Goal: Information Seeking & Learning: Learn about a topic

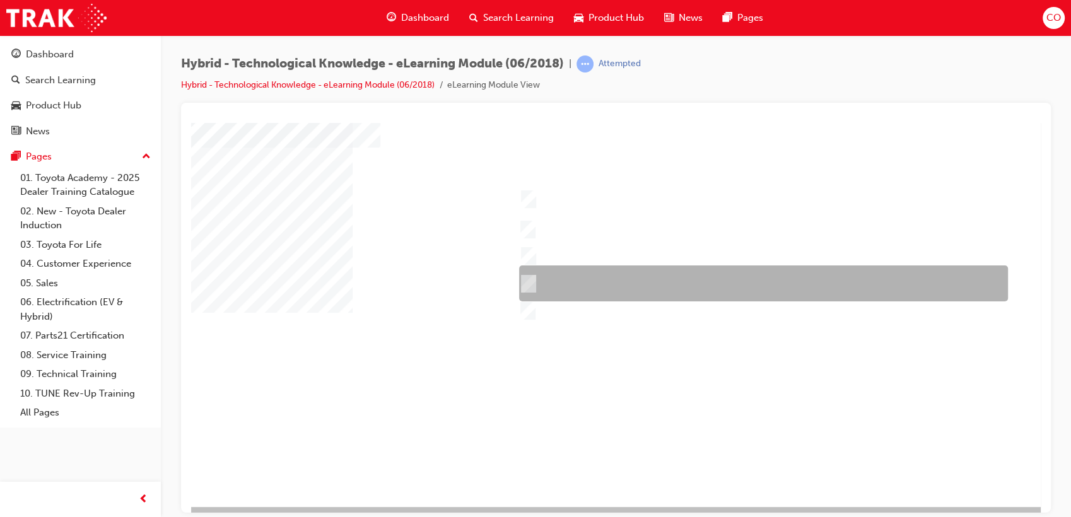
drag, startPoint x: 600, startPoint y: 284, endPoint x: 597, endPoint y: 293, distance: 9.6
click at [600, 284] on div at bounding box center [760, 284] width 489 height 36
checkbox input "true"
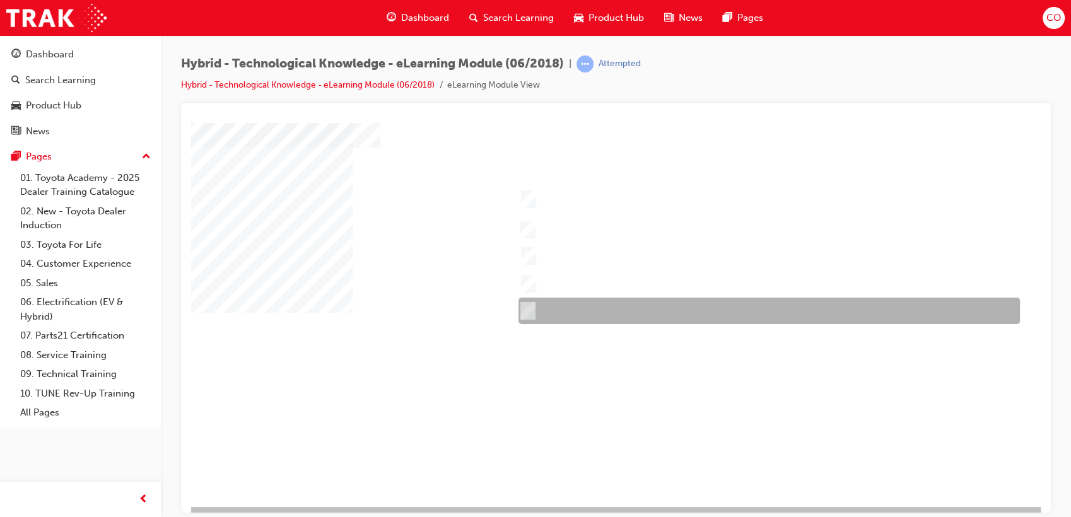
click at [568, 313] on div at bounding box center [765, 311] width 501 height 26
checkbox input "true"
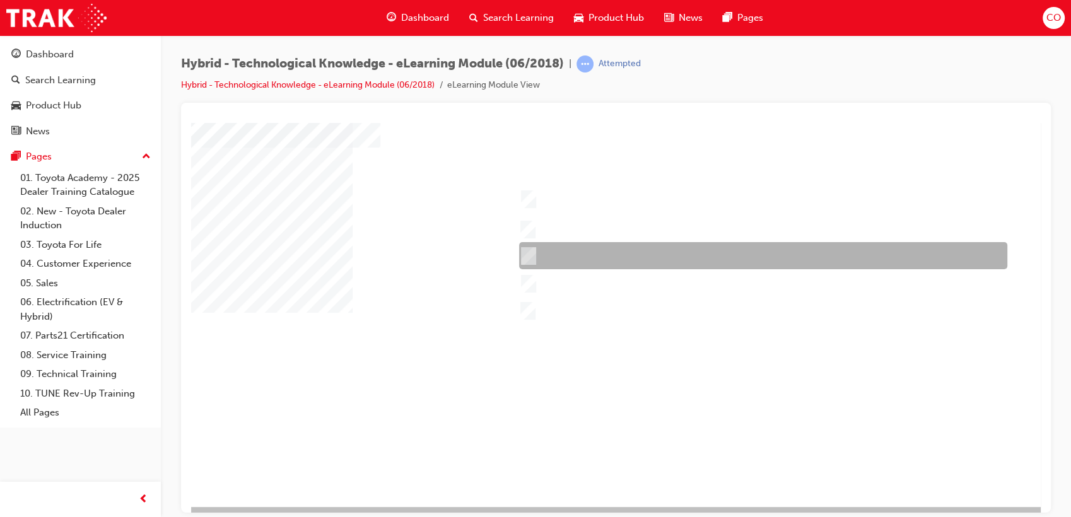
click at [590, 262] on div at bounding box center [760, 255] width 488 height 27
checkbox input "true"
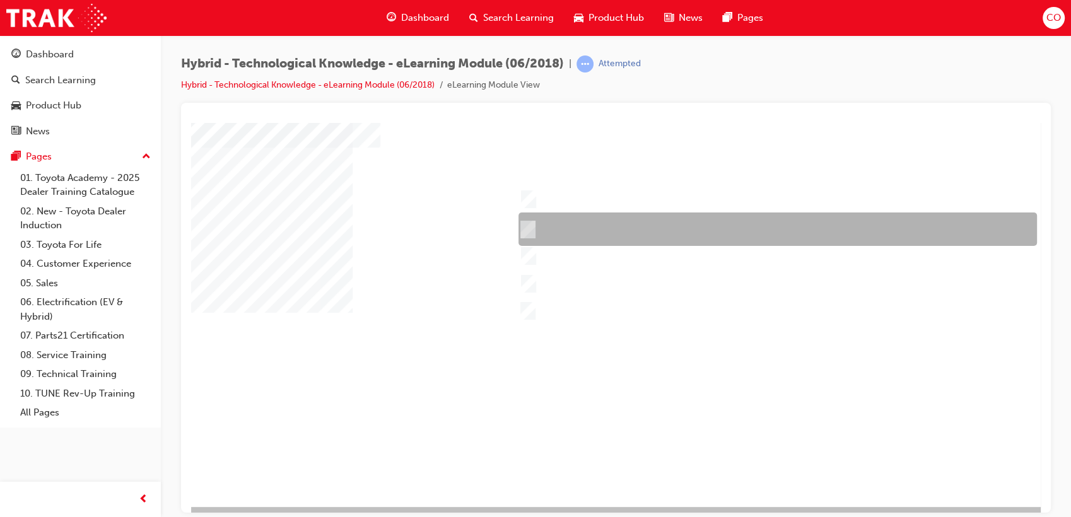
drag, startPoint x: 604, startPoint y: 232, endPoint x: 609, endPoint y: 227, distance: 7.1
click at [607, 228] on div at bounding box center [774, 229] width 518 height 33
checkbox input "true"
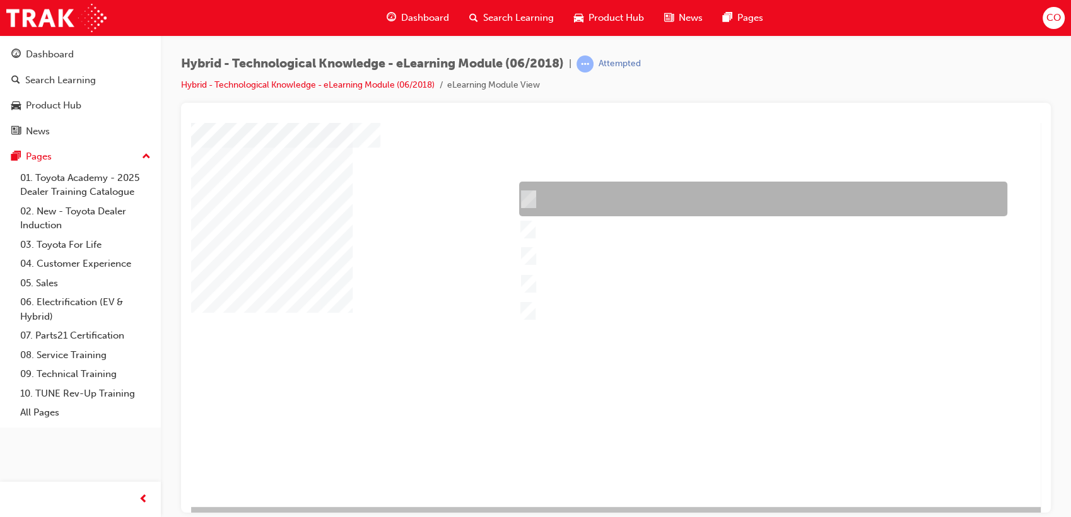
click at [631, 197] on div at bounding box center [760, 199] width 488 height 35
checkbox input "true"
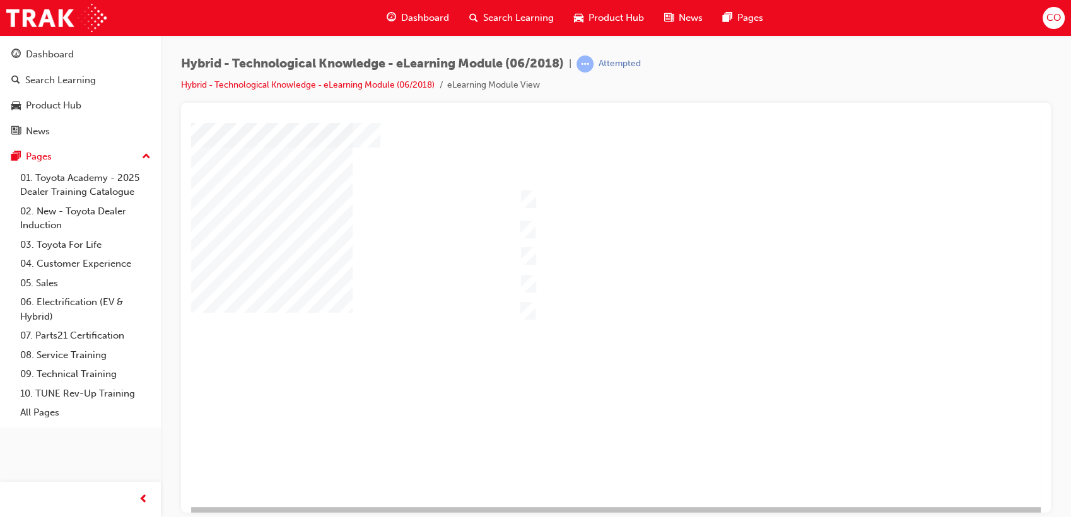
click at [577, 274] on div at bounding box center [620, 279] width 858 height 454
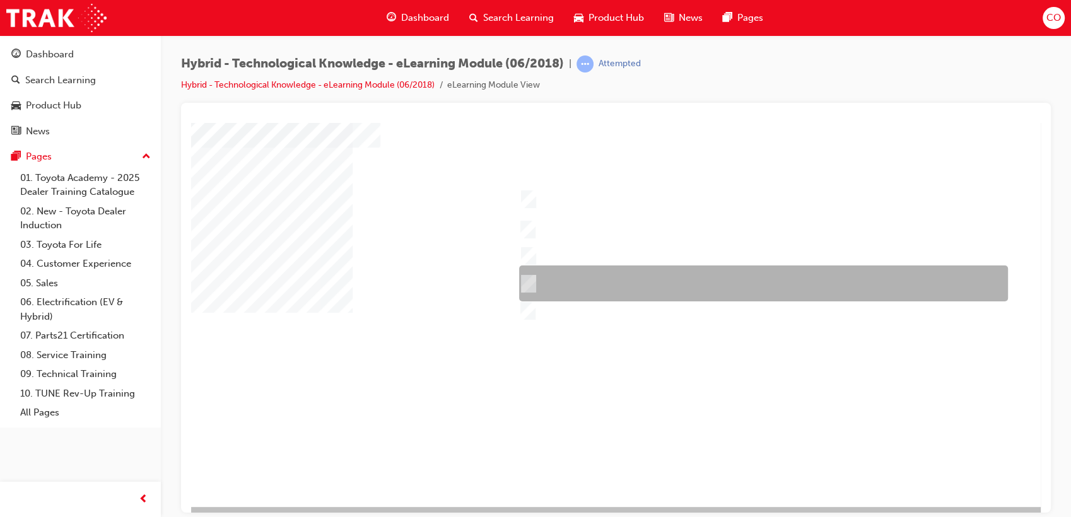
click at [544, 278] on div at bounding box center [760, 284] width 489 height 36
checkbox input "false"
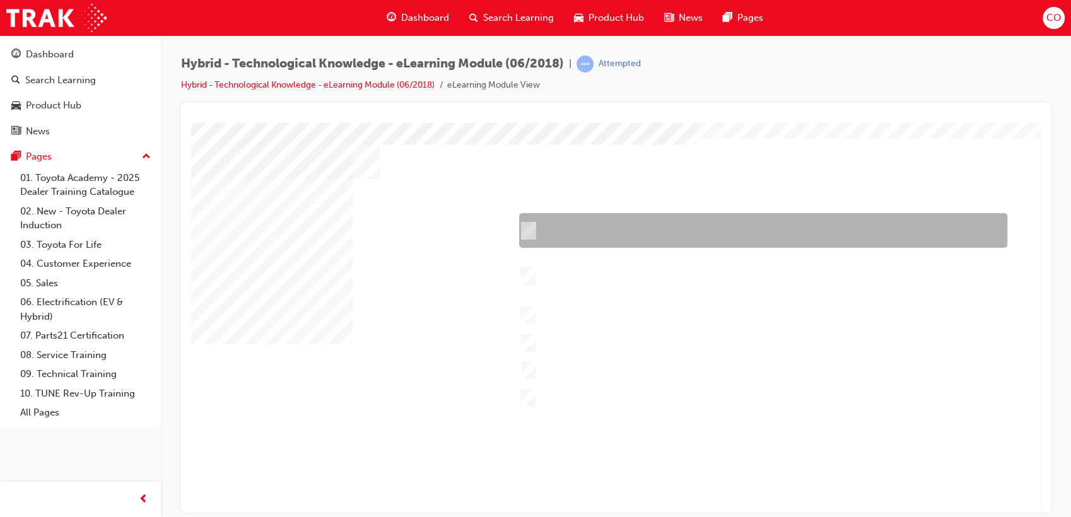
scroll to position [70, 0]
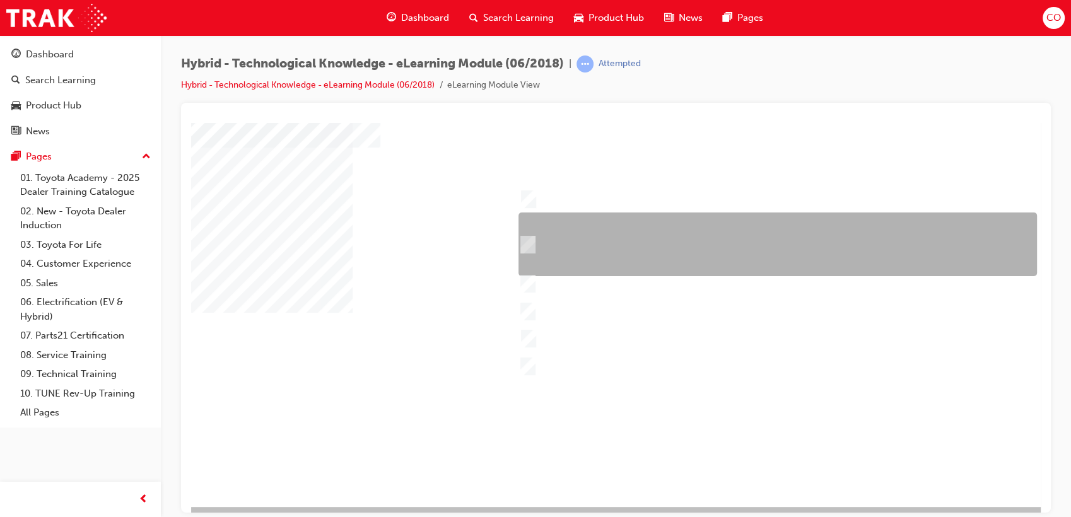
click at [643, 227] on div at bounding box center [774, 245] width 518 height 64
checkbox input "true"
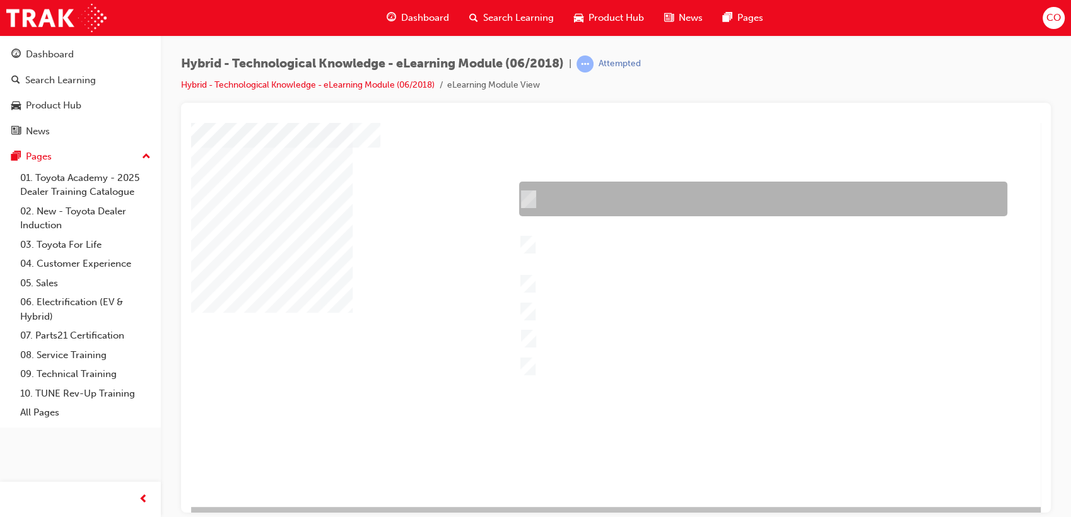
click at [647, 197] on div at bounding box center [760, 199] width 488 height 35
click at [643, 187] on div at bounding box center [760, 199] width 488 height 35
checkbox input "false"
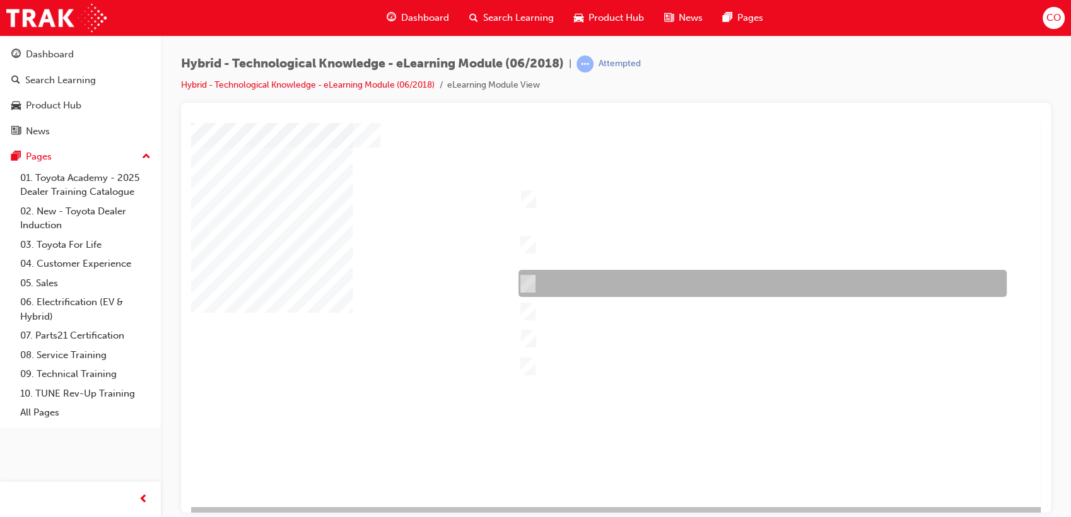
click at [631, 283] on div at bounding box center [759, 283] width 488 height 27
checkbox input "true"
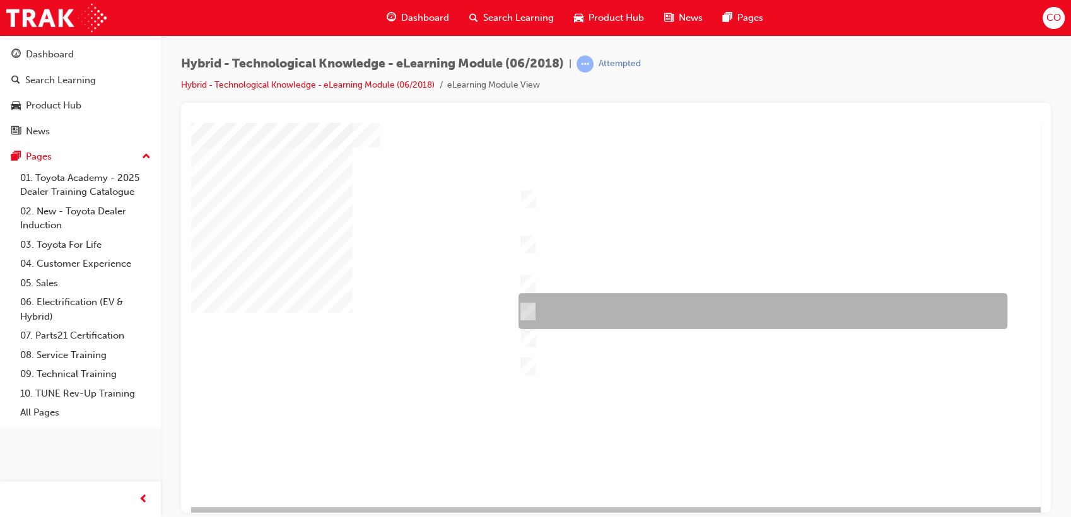
click at [628, 301] on div at bounding box center [759, 311] width 489 height 36
checkbox input "true"
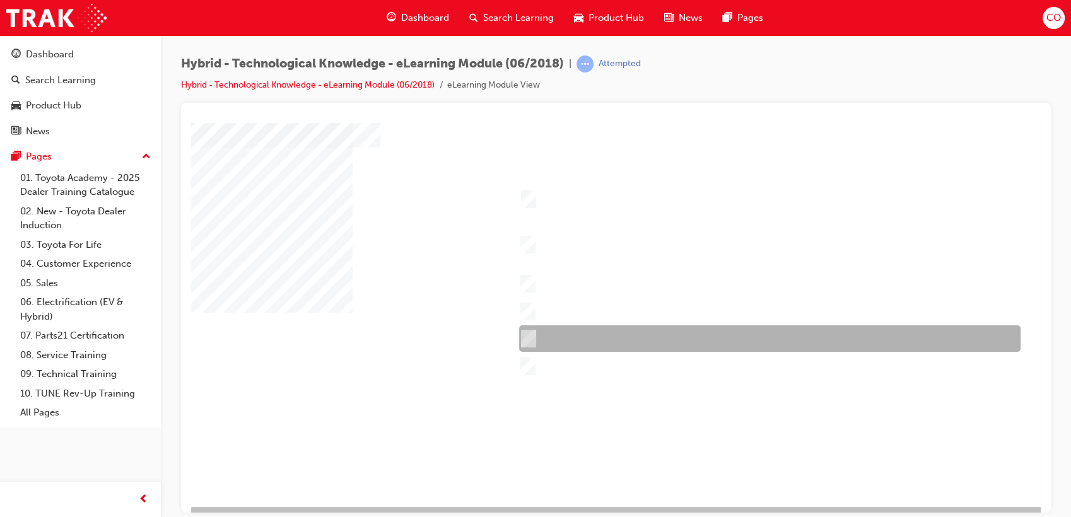
click at [616, 337] on div at bounding box center [766, 338] width 501 height 26
checkbox input "true"
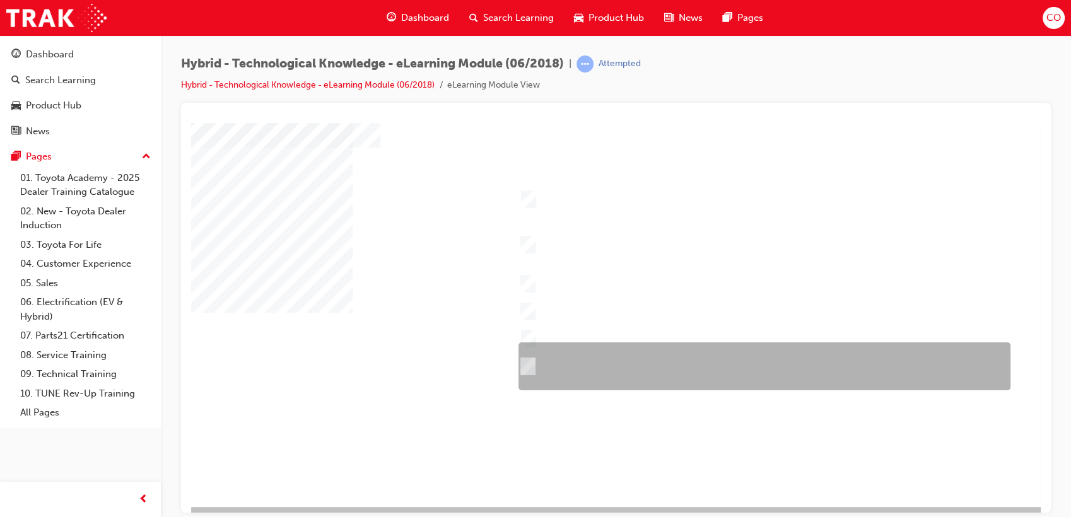
click at [603, 356] on div at bounding box center [761, 366] width 492 height 48
checkbox input "true"
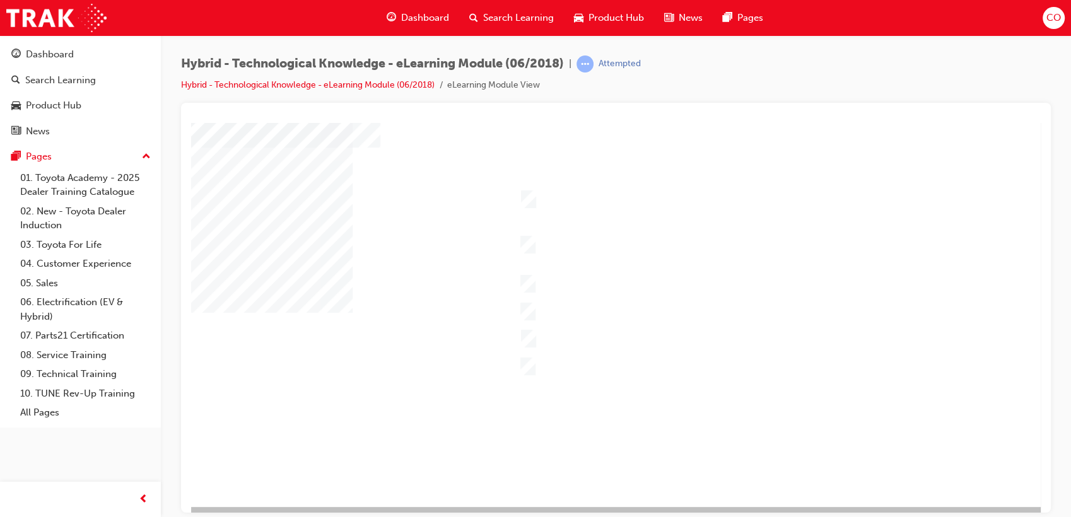
click at [614, 207] on div at bounding box center [620, 279] width 858 height 454
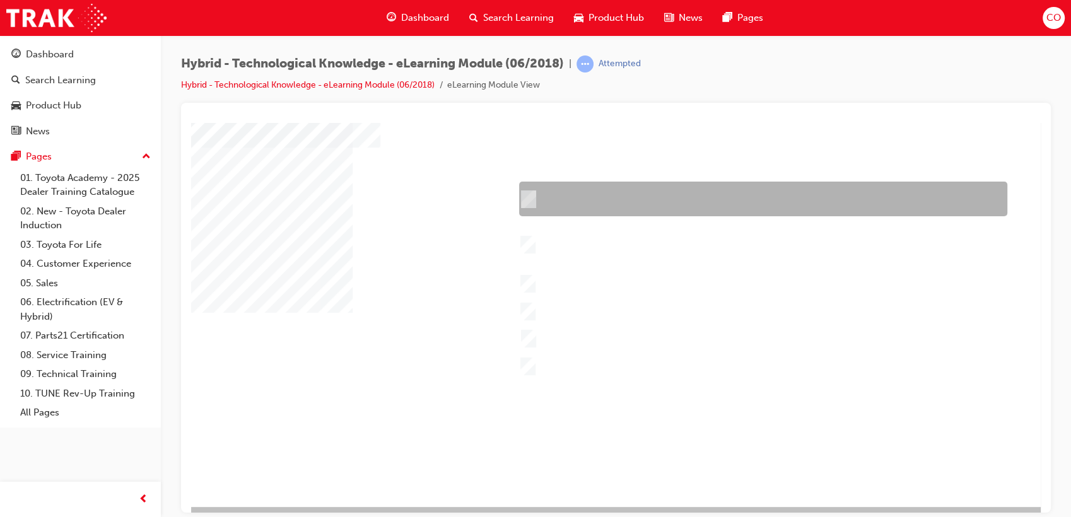
click at [609, 198] on div at bounding box center [760, 199] width 488 height 35
checkbox input "true"
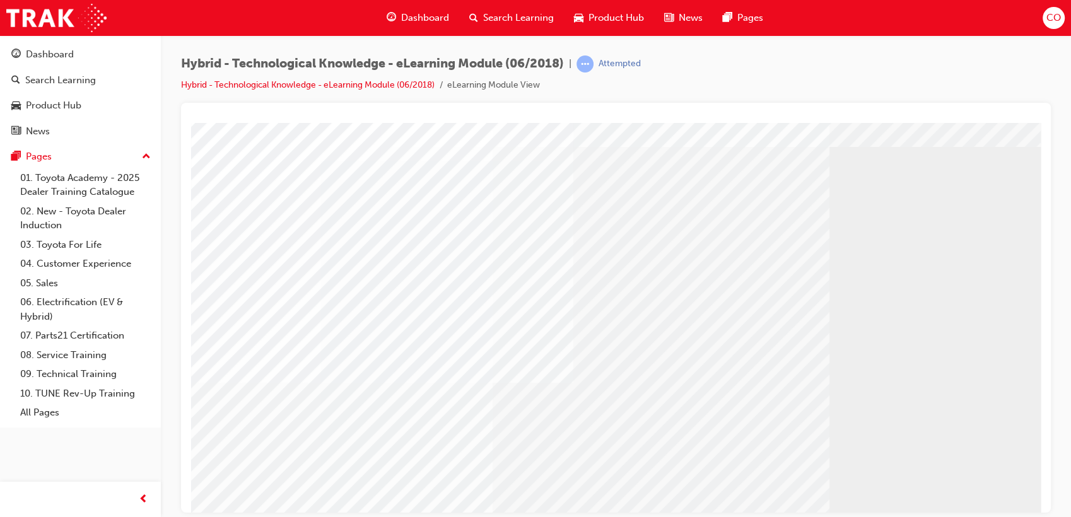
scroll to position [93, 0]
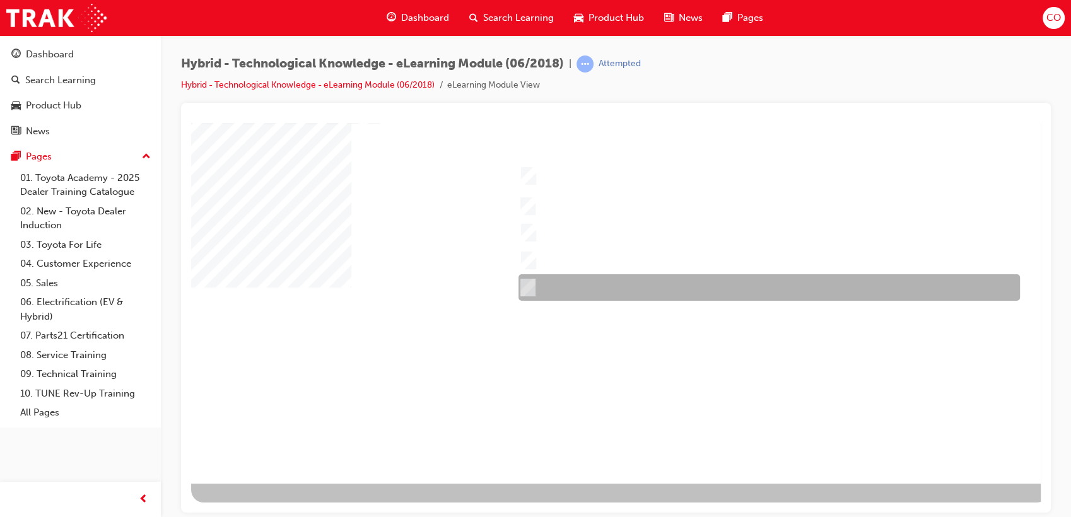
click at [596, 289] on div at bounding box center [765, 287] width 501 height 26
checkbox input "true"
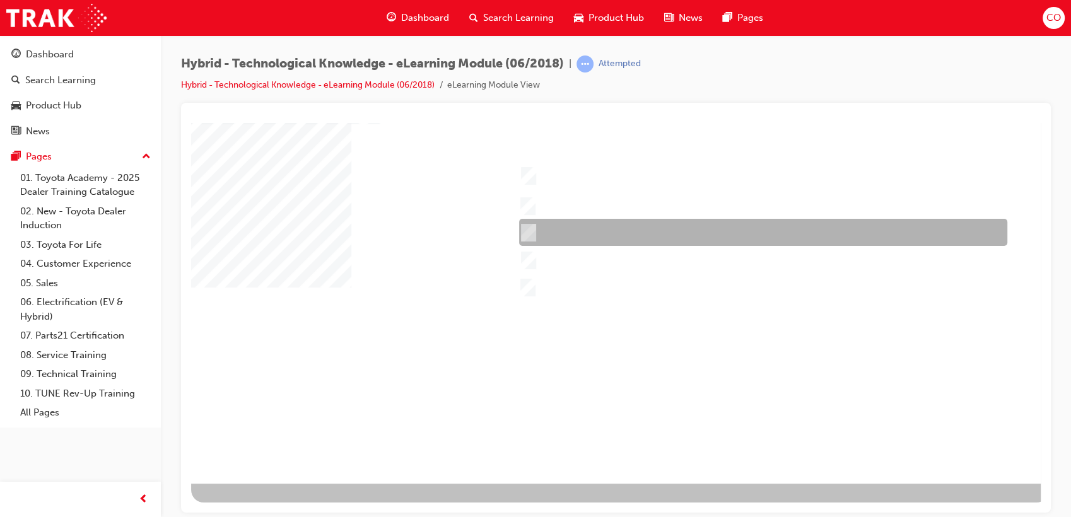
click at [613, 237] on div at bounding box center [760, 232] width 488 height 27
checkbox input "true"
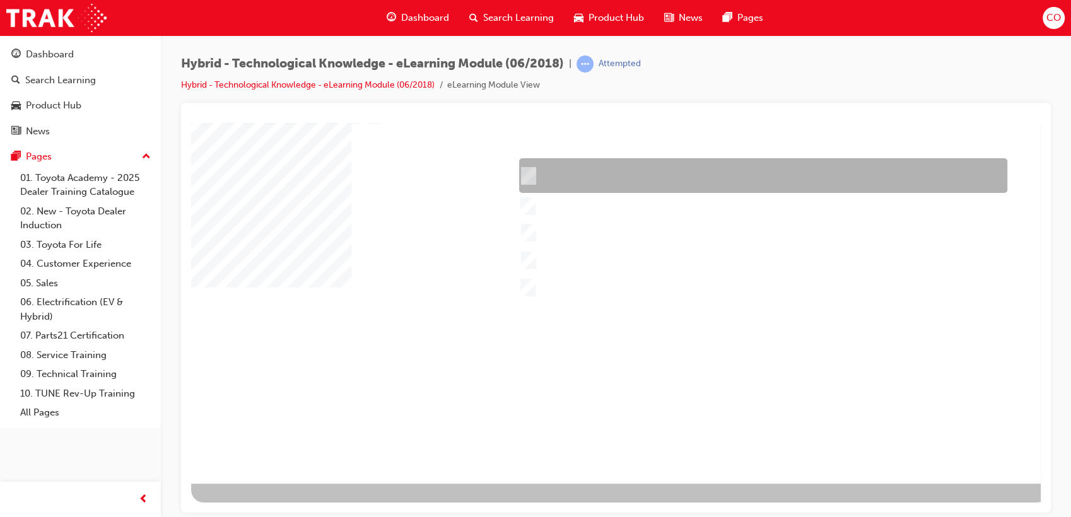
click at [639, 187] on div at bounding box center [760, 175] width 488 height 35
checkbox input "true"
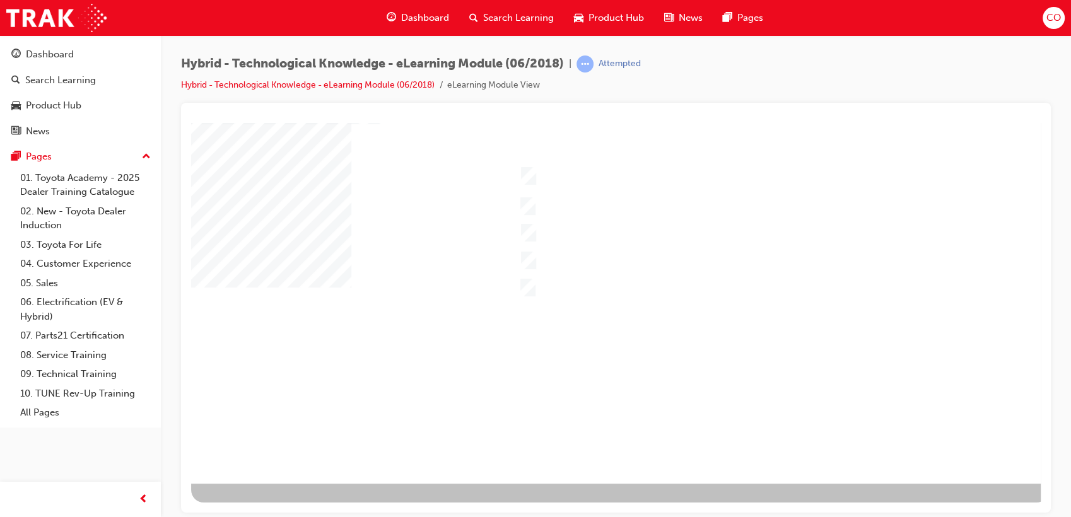
click at [612, 204] on div at bounding box center [620, 256] width 858 height 454
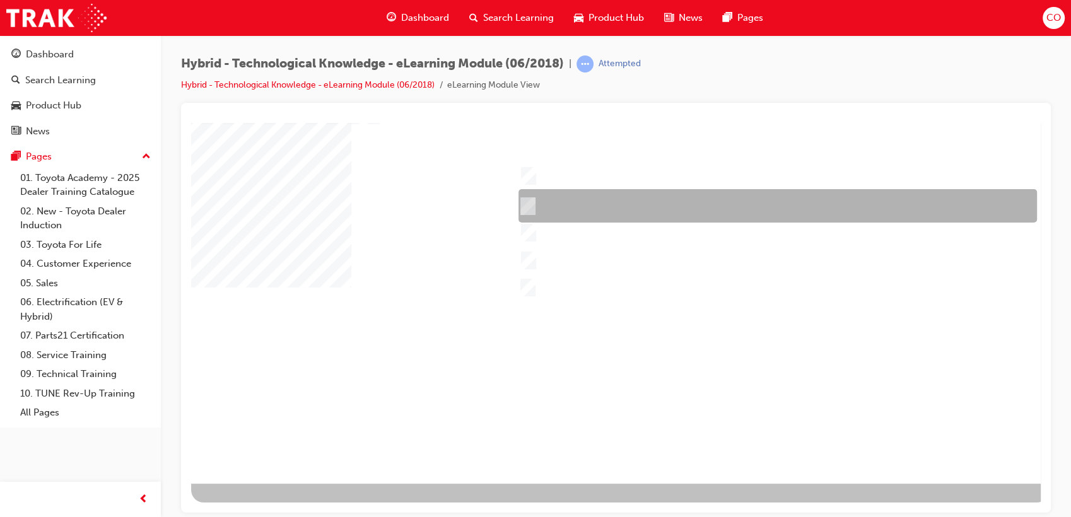
click at [577, 208] on div at bounding box center [774, 205] width 518 height 33
checkbox input "true"
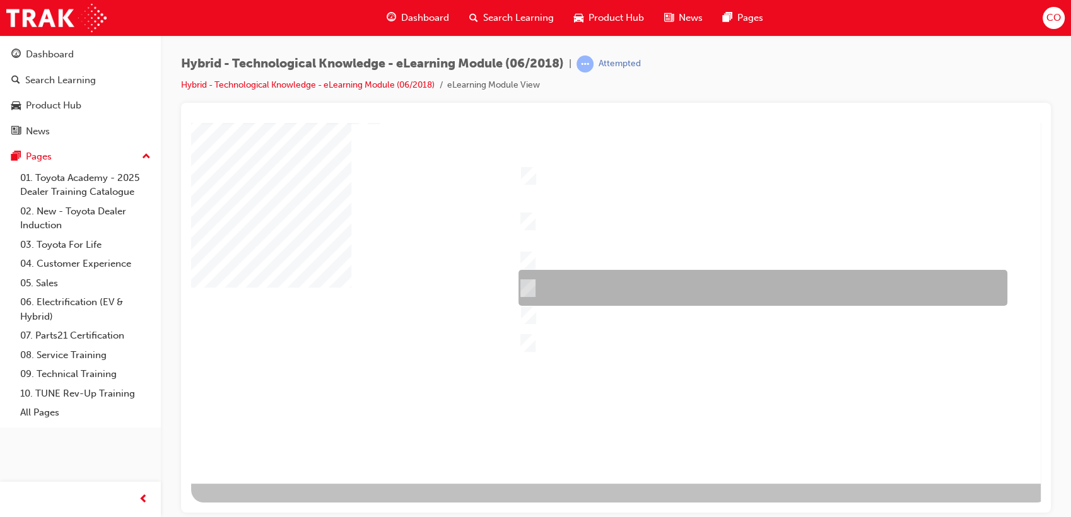
scroll to position [0, 0]
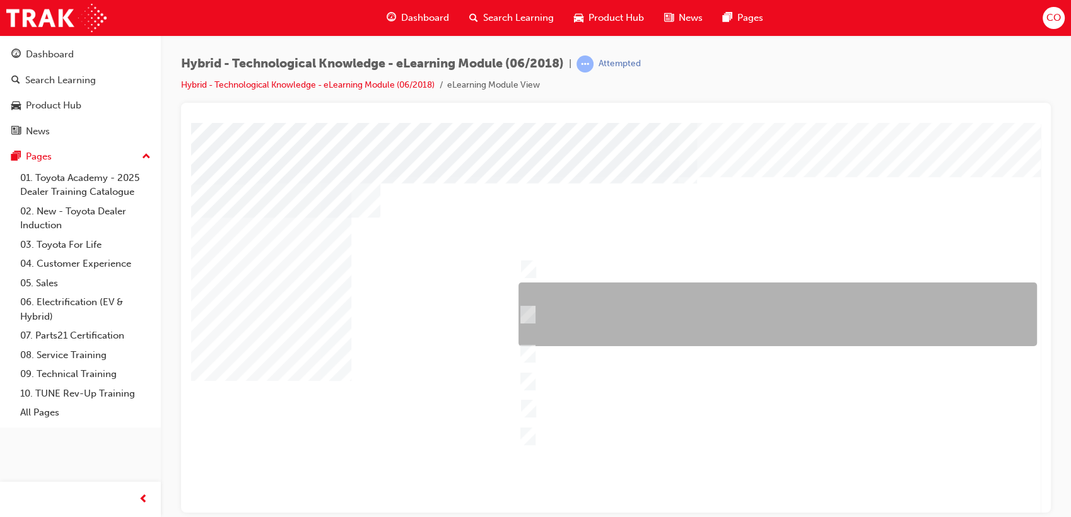
click at [611, 294] on div at bounding box center [774, 315] width 518 height 64
checkbox input "true"
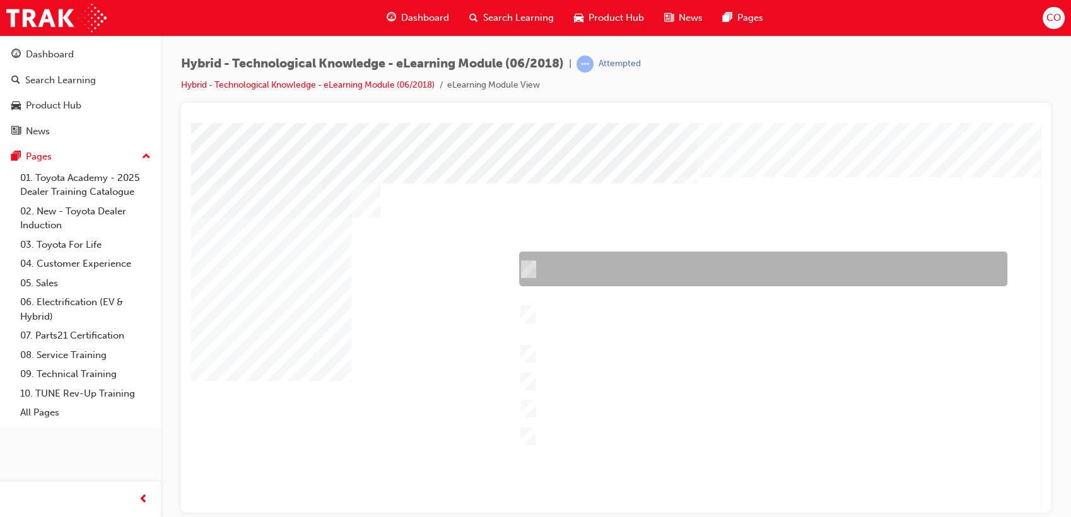
click at [629, 266] on div at bounding box center [760, 269] width 488 height 35
checkbox input "true"
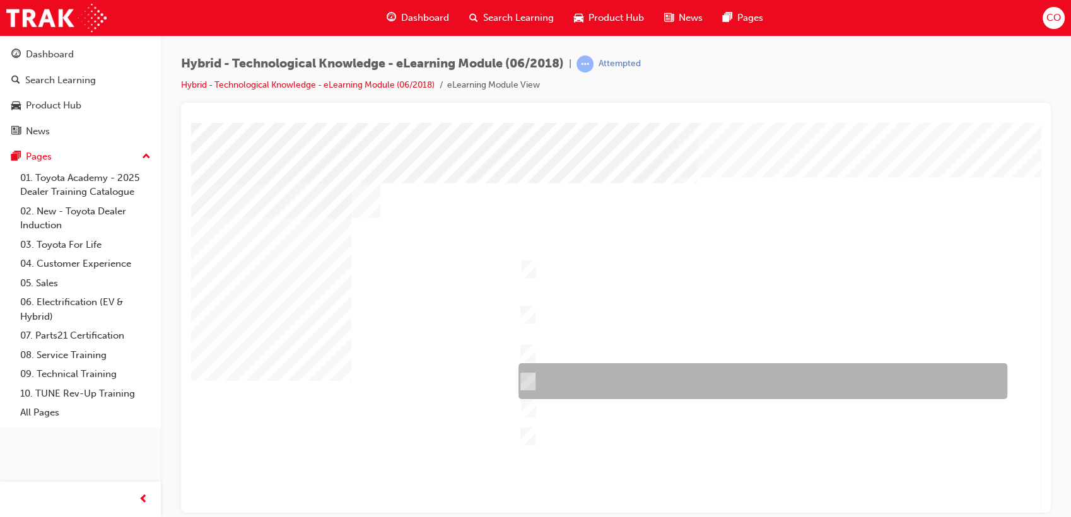
click at [605, 371] on div at bounding box center [759, 381] width 489 height 36
checkbox input "true"
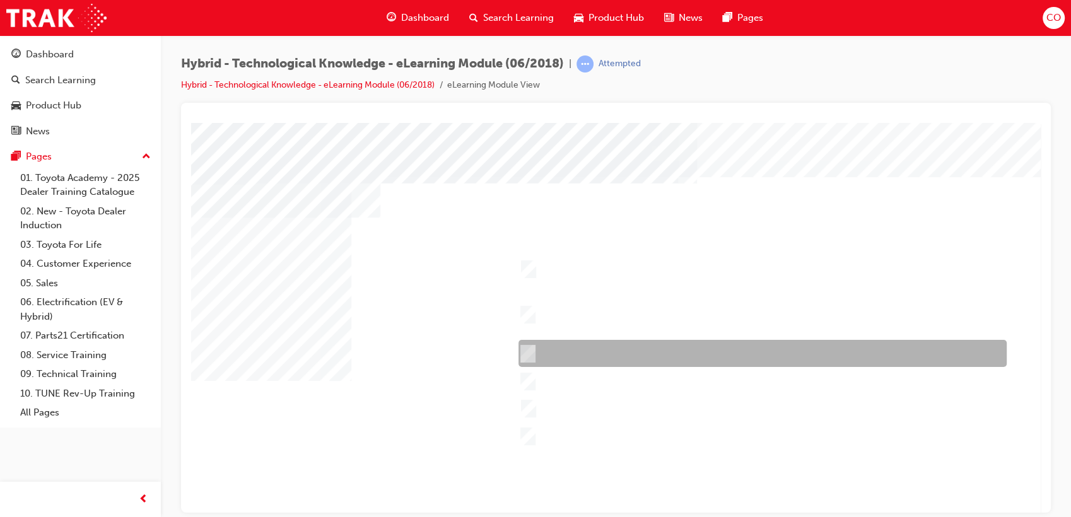
click at [611, 354] on div at bounding box center [759, 353] width 488 height 27
checkbox input "true"
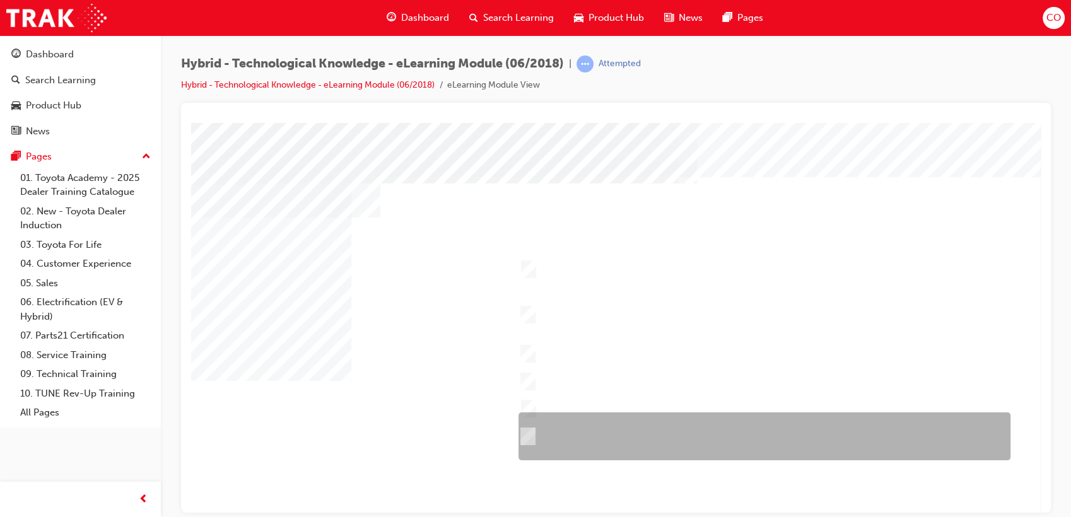
click at [583, 447] on div at bounding box center [761, 436] width 492 height 48
checkbox input "true"
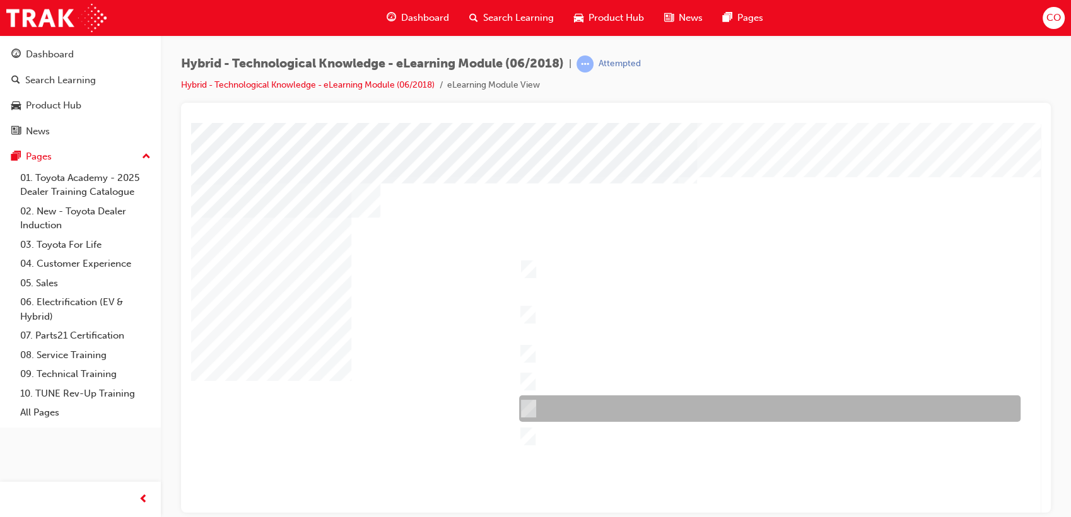
click at [595, 409] on div at bounding box center [766, 408] width 501 height 26
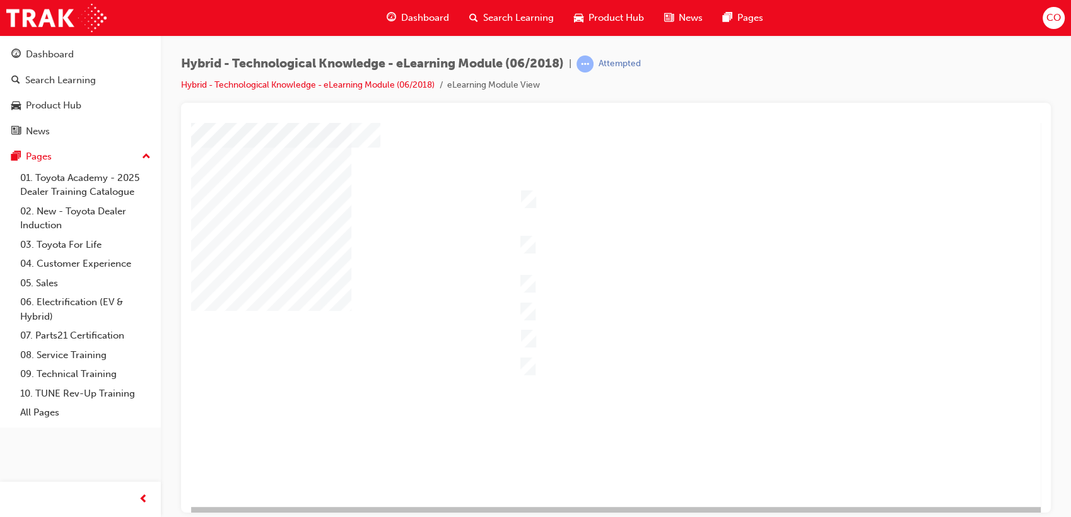
click at [566, 343] on div at bounding box center [620, 279] width 858 height 454
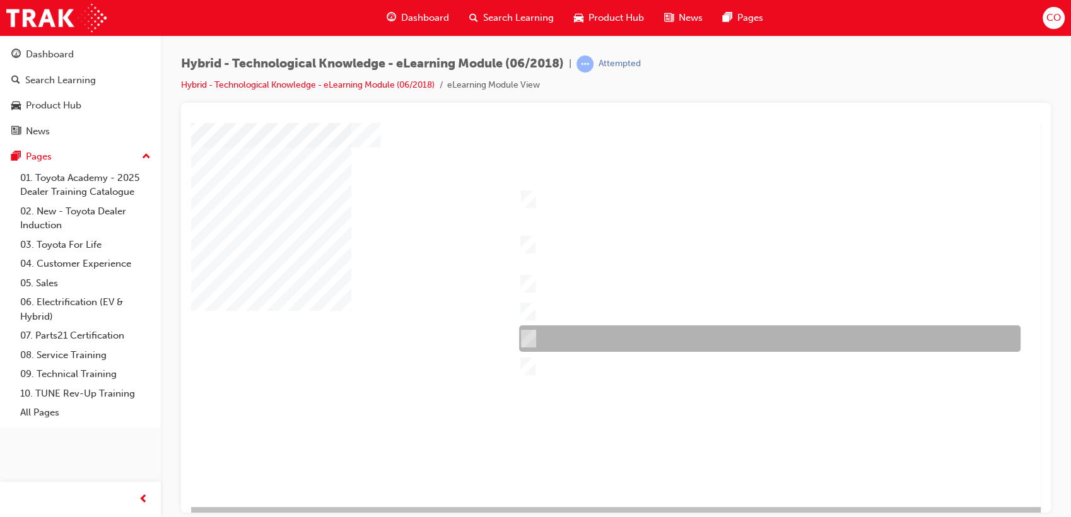
click at [570, 336] on div at bounding box center [766, 338] width 501 height 26
click at [573, 341] on div at bounding box center [766, 338] width 501 height 26
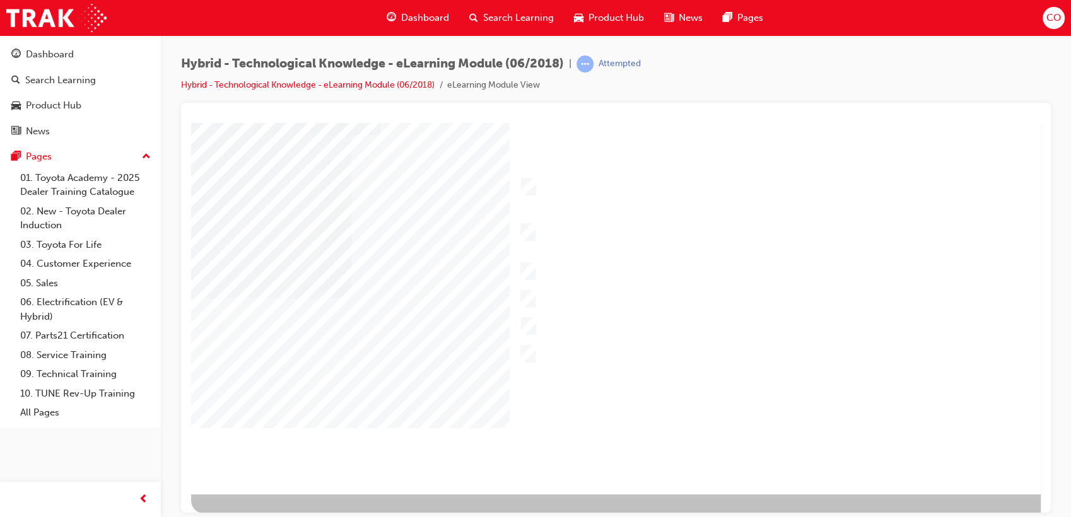
scroll to position [93, 0]
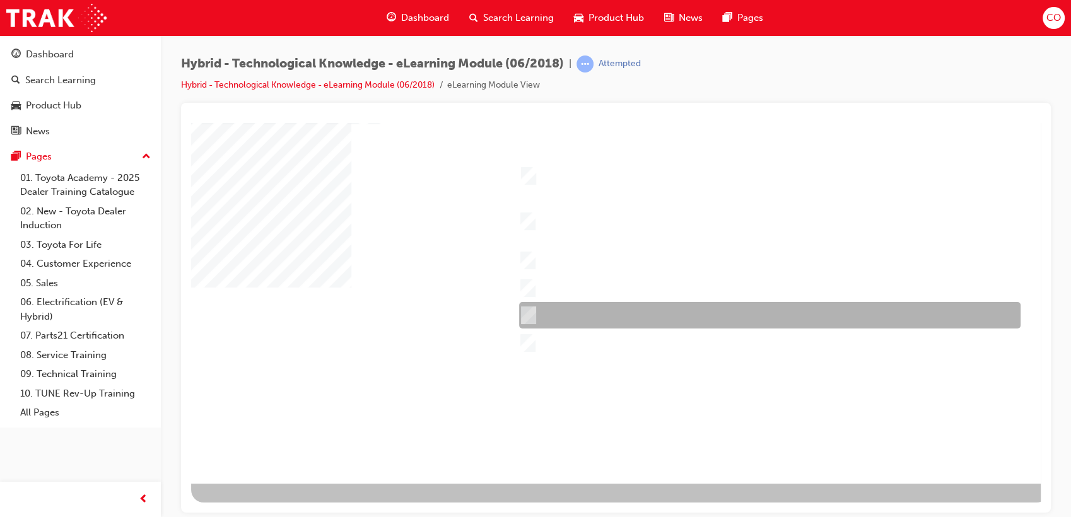
click at [632, 312] on div at bounding box center [766, 315] width 501 height 26
checkbox input "true"
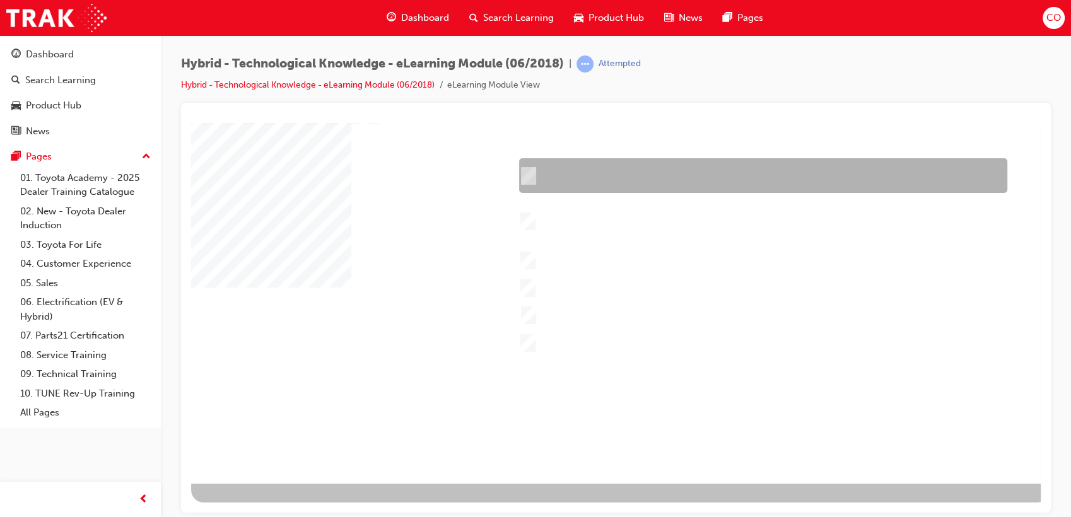
click at [638, 167] on div at bounding box center [760, 175] width 488 height 35
checkbox input "false"
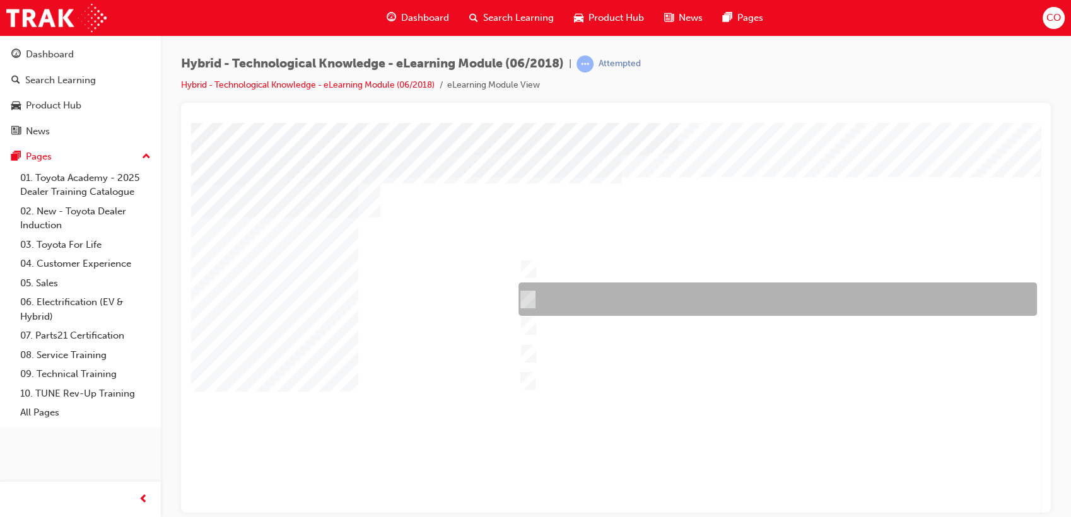
click at [611, 300] on div at bounding box center [774, 299] width 518 height 33
checkbox input "true"
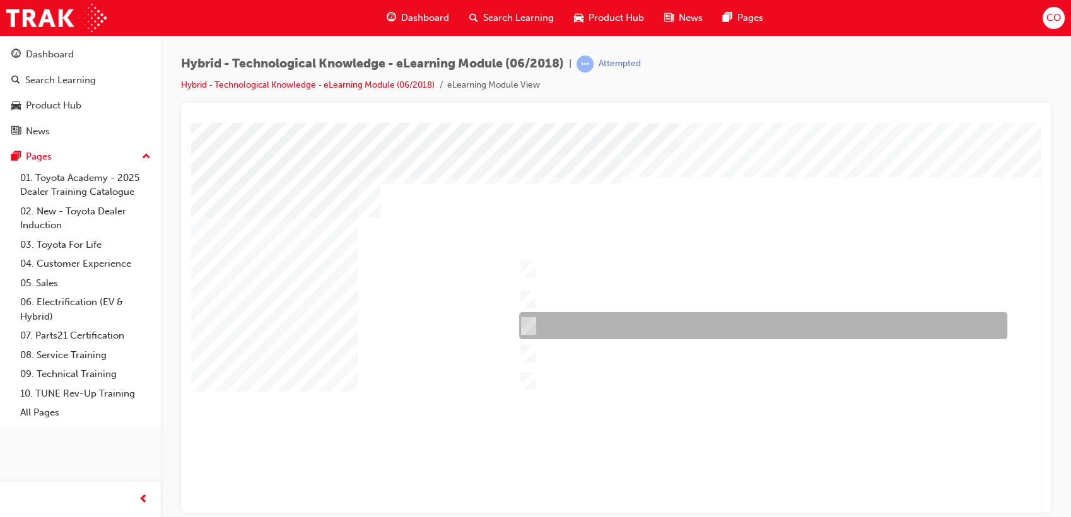
click at [609, 313] on div at bounding box center [760, 325] width 488 height 27
checkbox input "true"
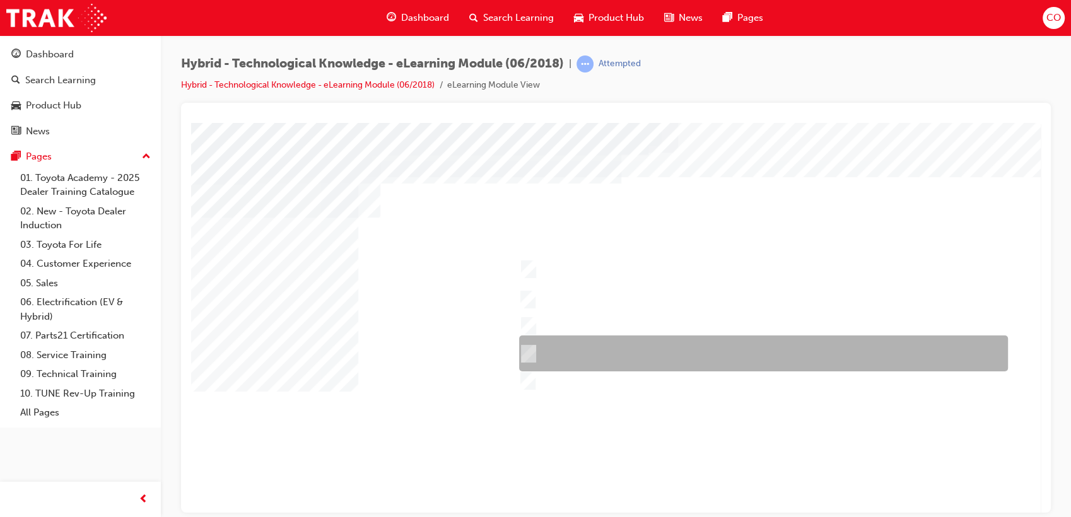
click at [590, 347] on div at bounding box center [760, 354] width 489 height 36
checkbox input "true"
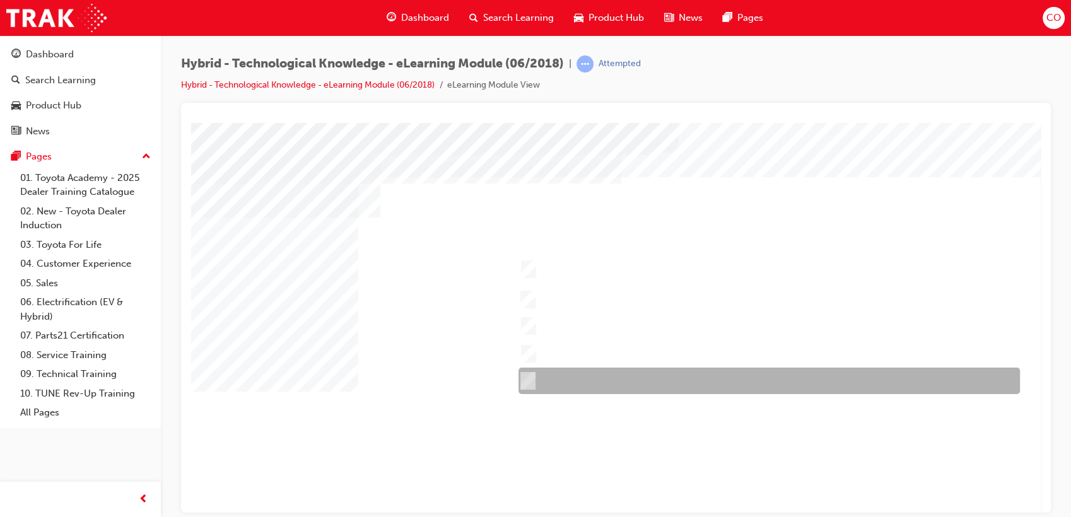
click at [592, 375] on div at bounding box center [765, 381] width 501 height 26
checkbox input "true"
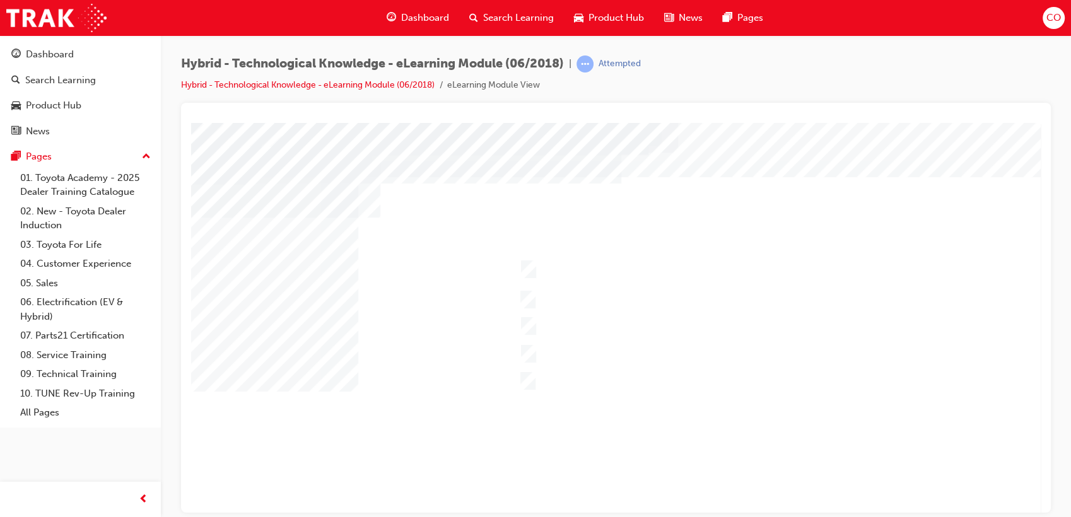
click at [622, 264] on div at bounding box center [620, 349] width 858 height 454
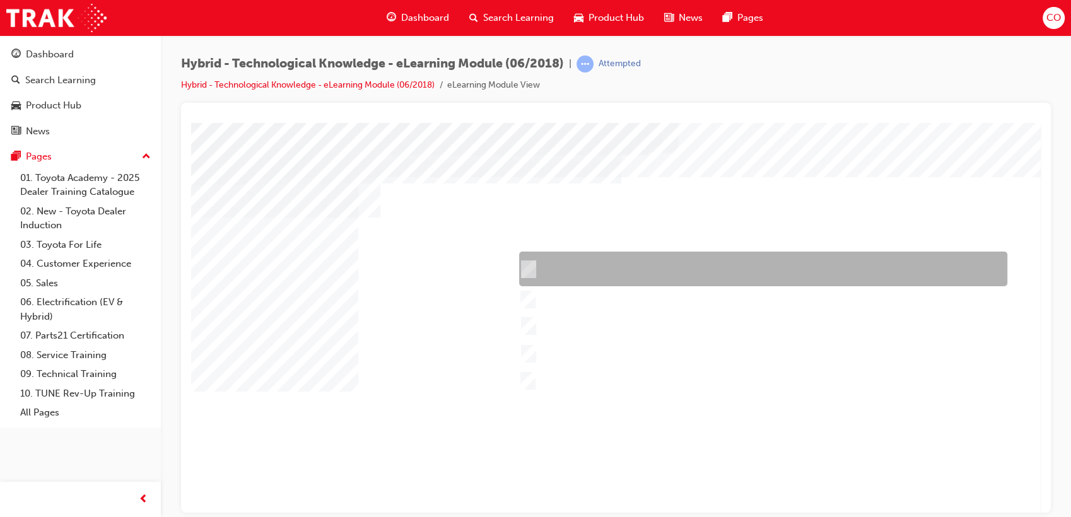
click at [576, 272] on div at bounding box center [760, 269] width 488 height 35
checkbox input "true"
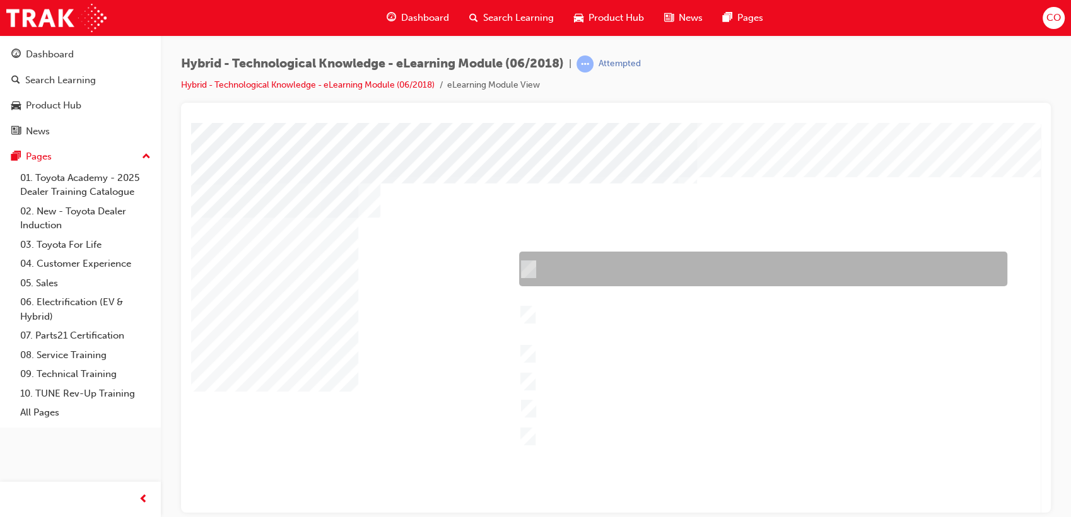
click at [689, 270] on div at bounding box center [760, 269] width 488 height 35
checkbox input "true"
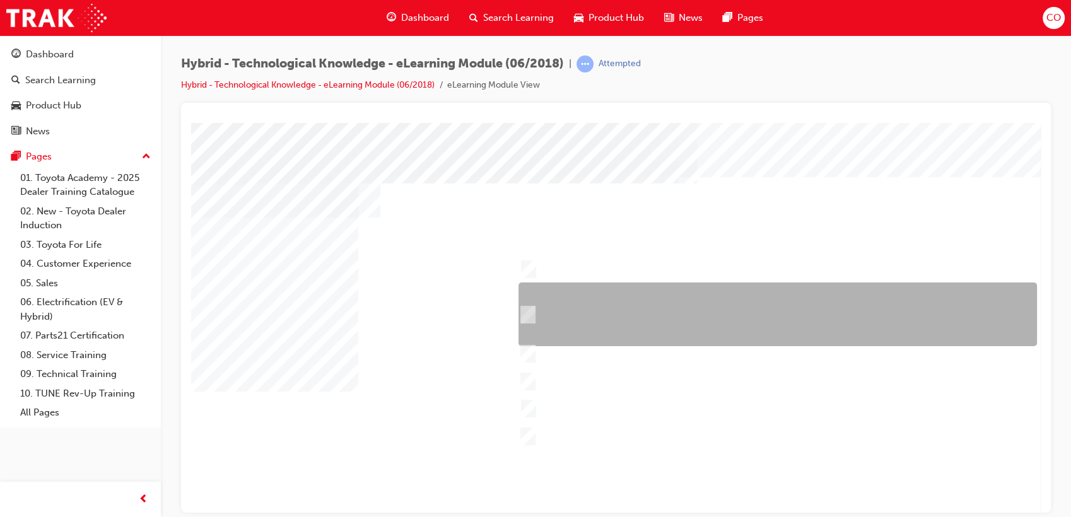
click at [675, 317] on div at bounding box center [774, 315] width 518 height 64
checkbox input "true"
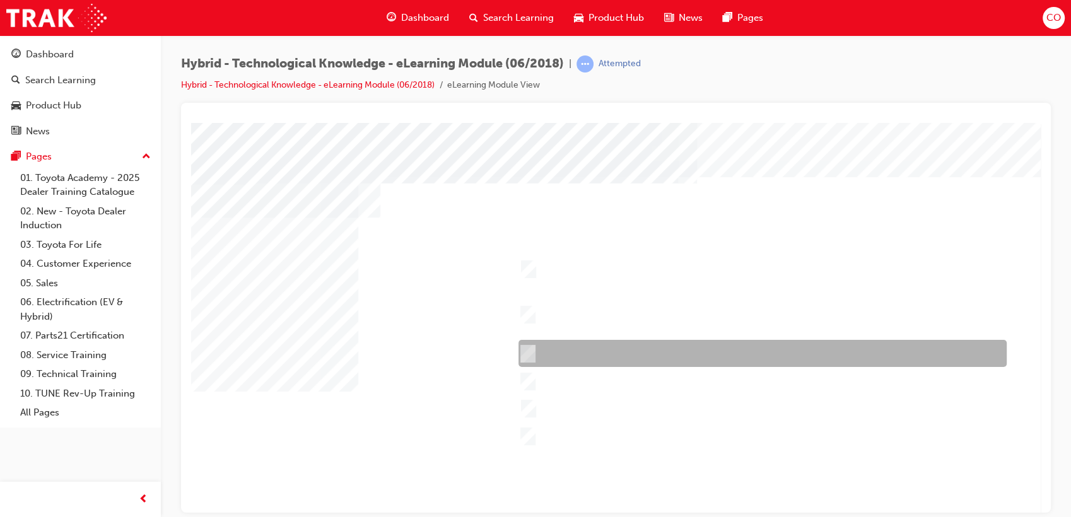
click at [658, 356] on div at bounding box center [759, 353] width 488 height 27
checkbox input "true"
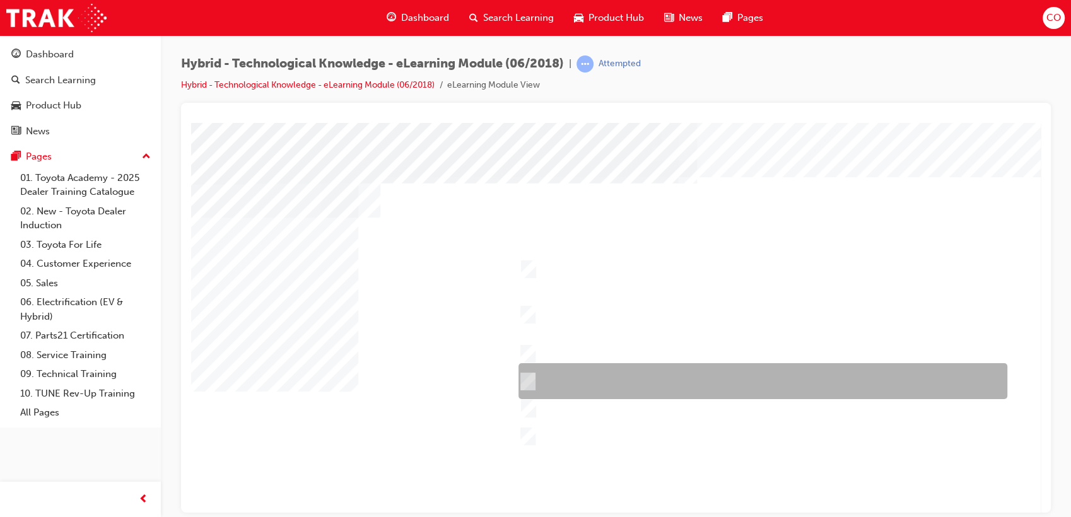
click at [646, 378] on div at bounding box center [759, 381] width 489 height 36
checkbox input "true"
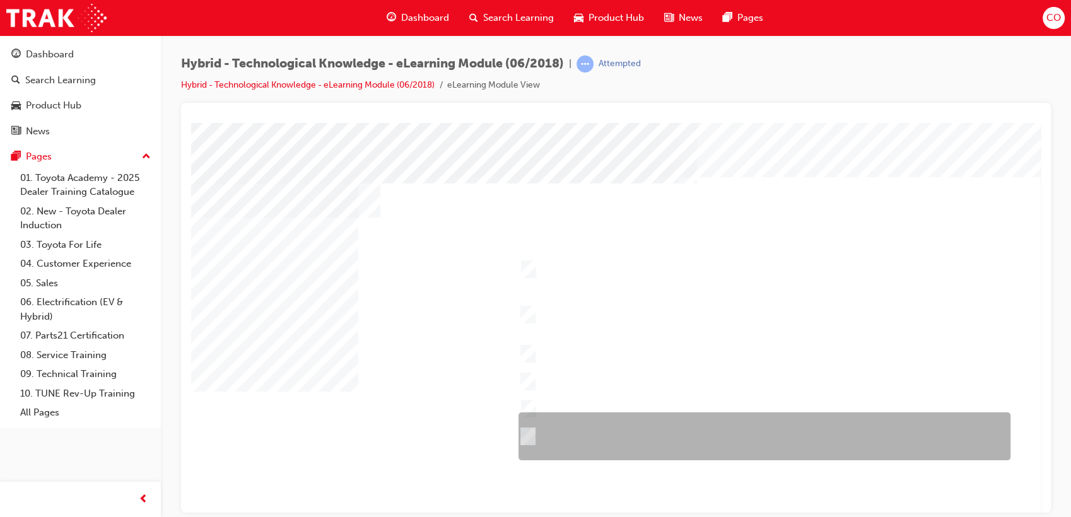
click at [634, 418] on div at bounding box center [761, 436] width 492 height 48
checkbox input "true"
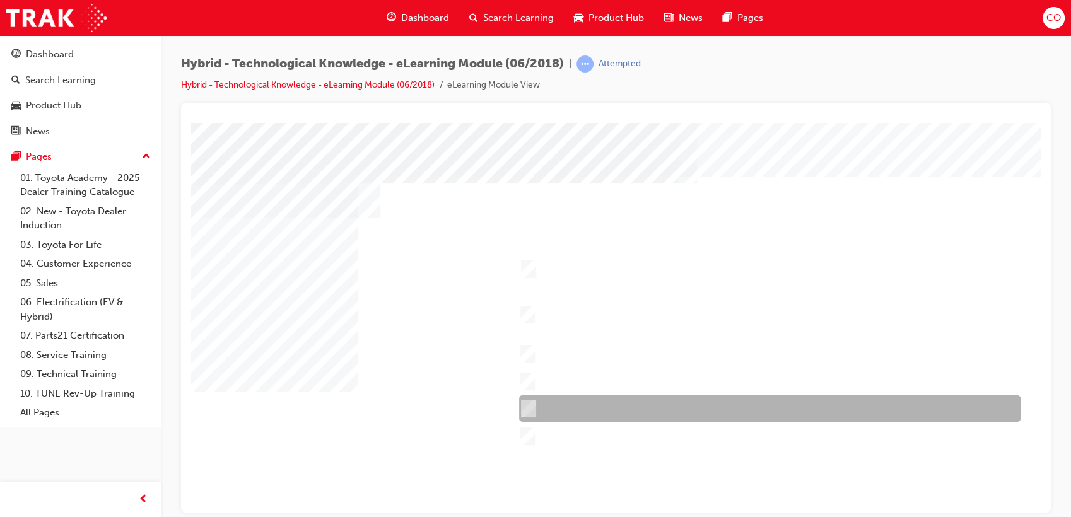
click at [636, 407] on div at bounding box center [766, 408] width 501 height 26
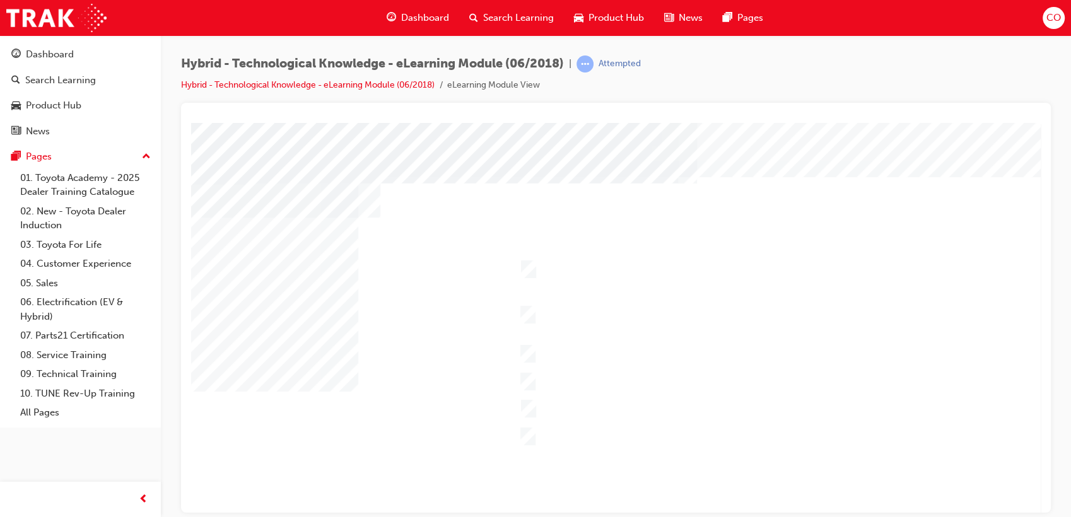
click at [587, 408] on div at bounding box center [620, 349] width 858 height 454
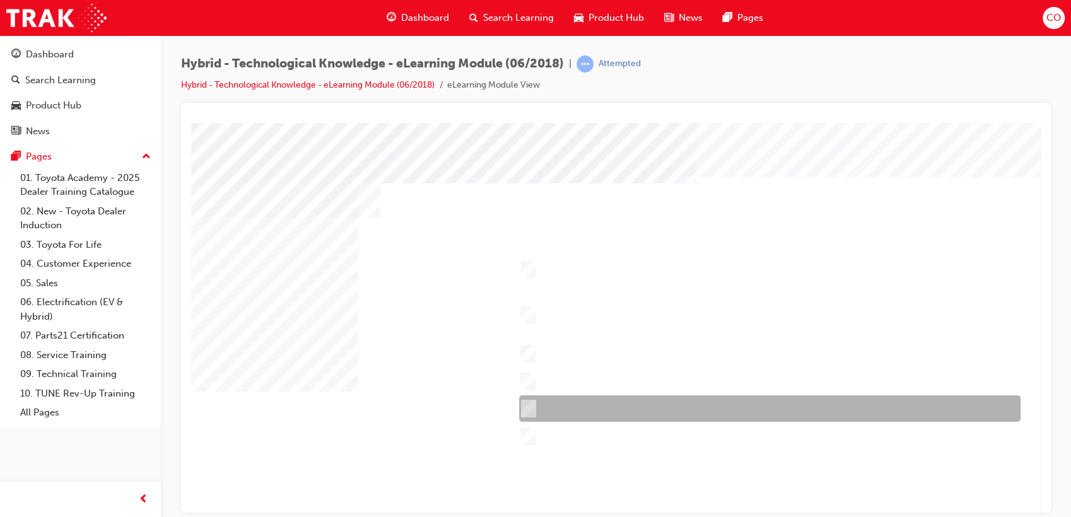
click at [568, 404] on div at bounding box center [766, 408] width 501 height 26
checkbox input "false"
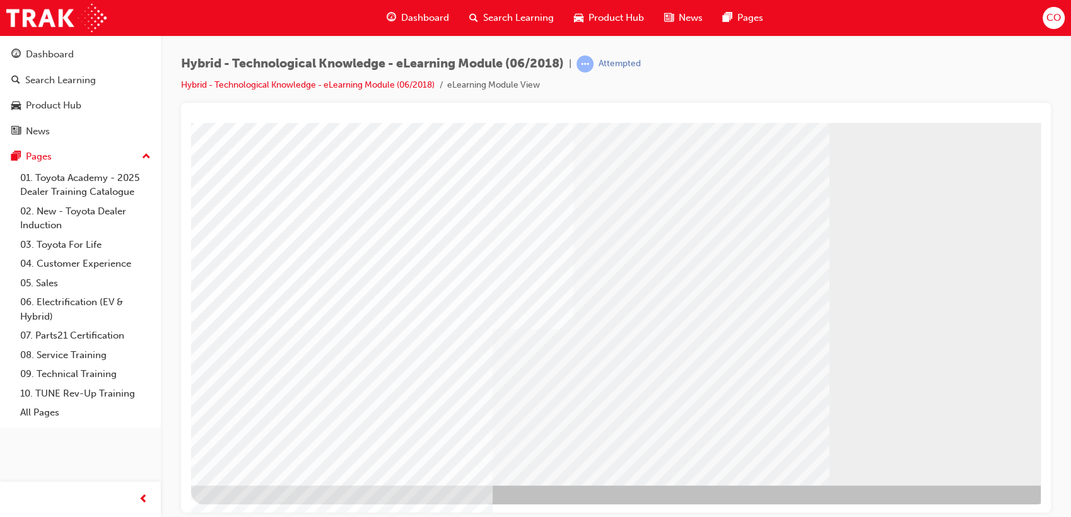
scroll to position [93, 0]
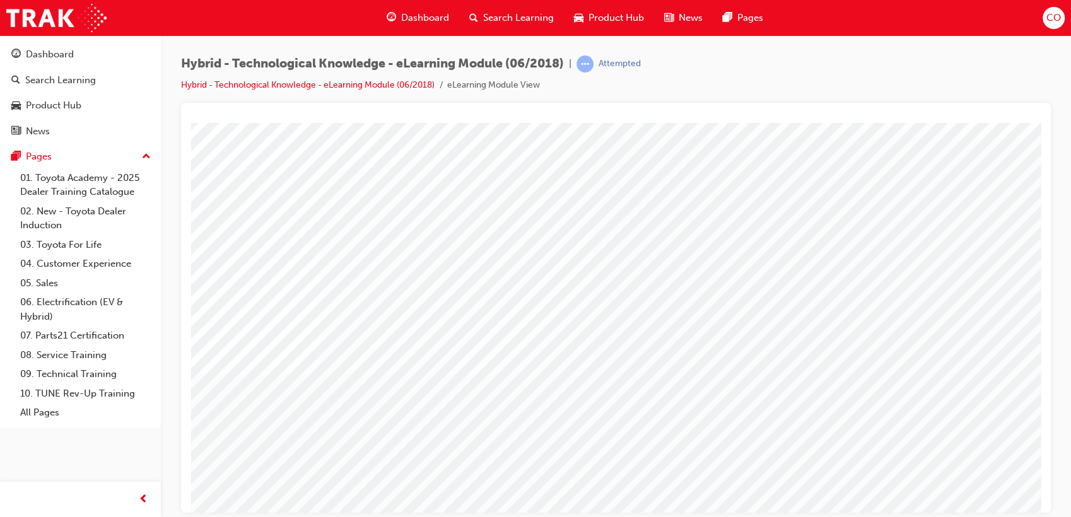
scroll to position [70, 0]
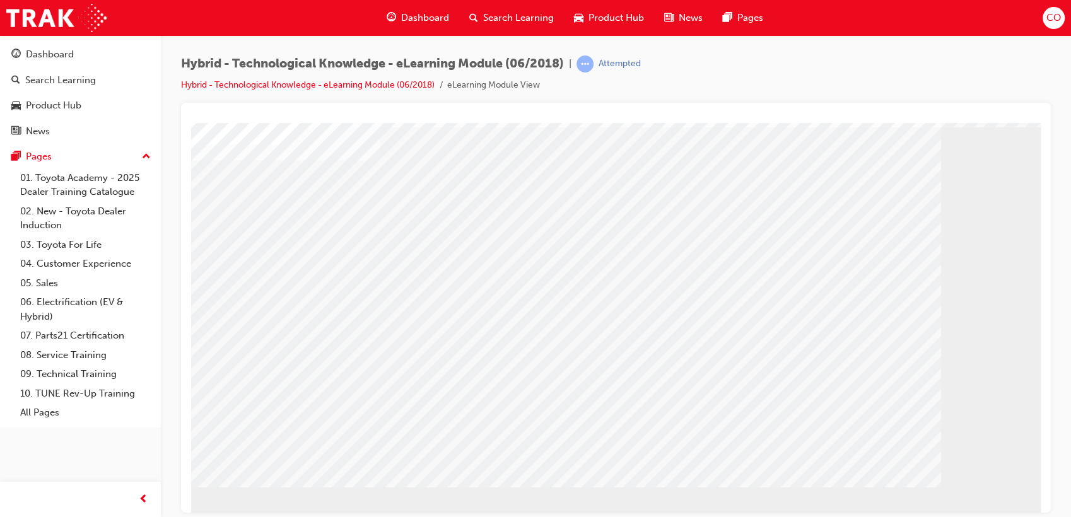
scroll to position [93, 0]
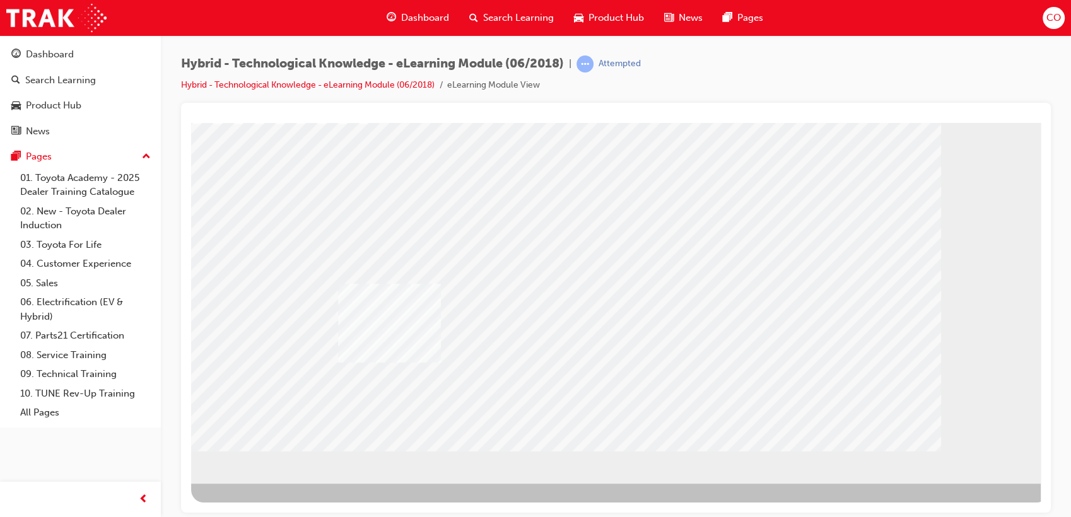
drag, startPoint x: 400, startPoint y: 334, endPoint x: 295, endPoint y: 347, distance: 106.8
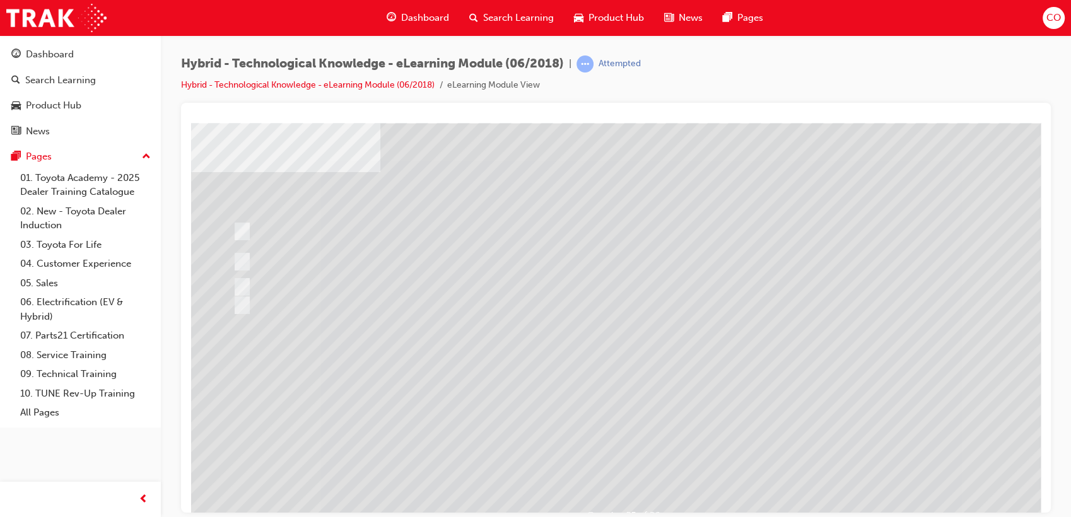
scroll to position [70, 0]
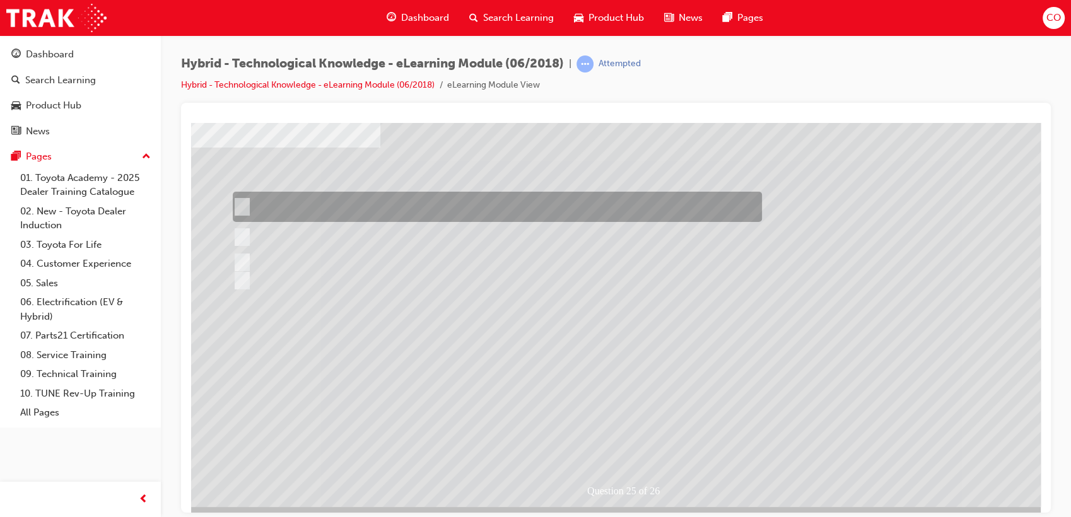
click at [450, 209] on div at bounding box center [494, 207] width 529 height 30
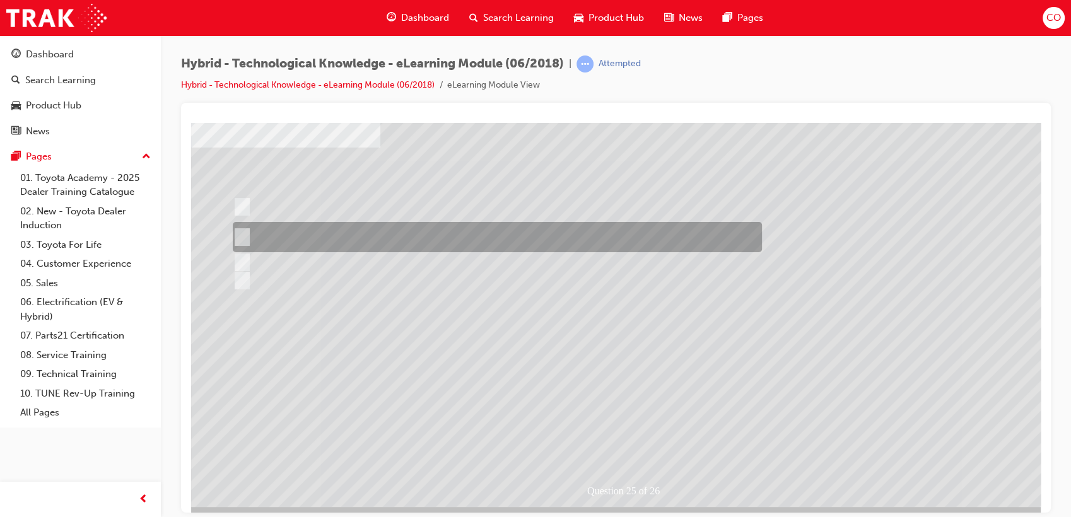
click at [448, 225] on div at bounding box center [494, 237] width 529 height 30
radio input "false"
radio input "true"
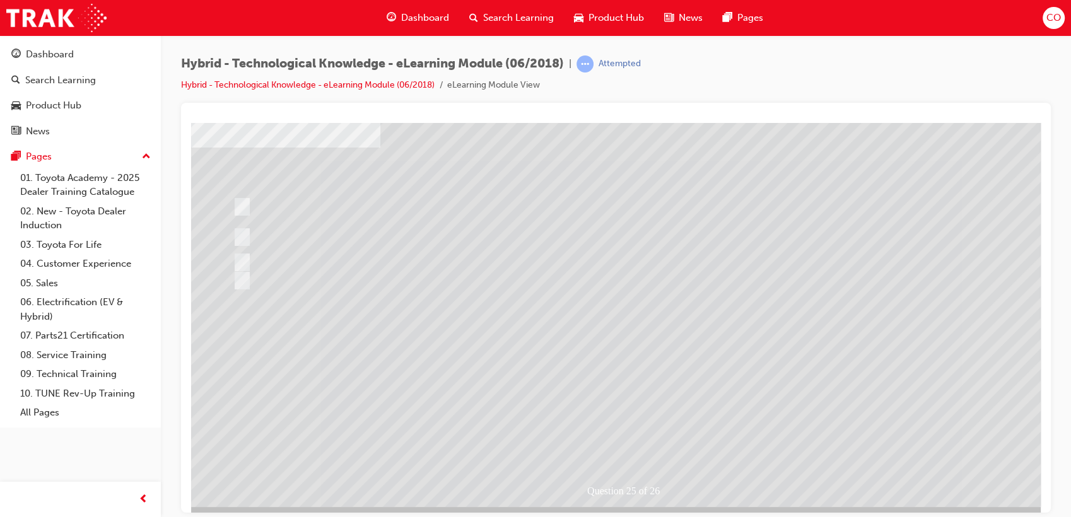
click at [626, 429] on div at bounding box center [620, 279] width 858 height 454
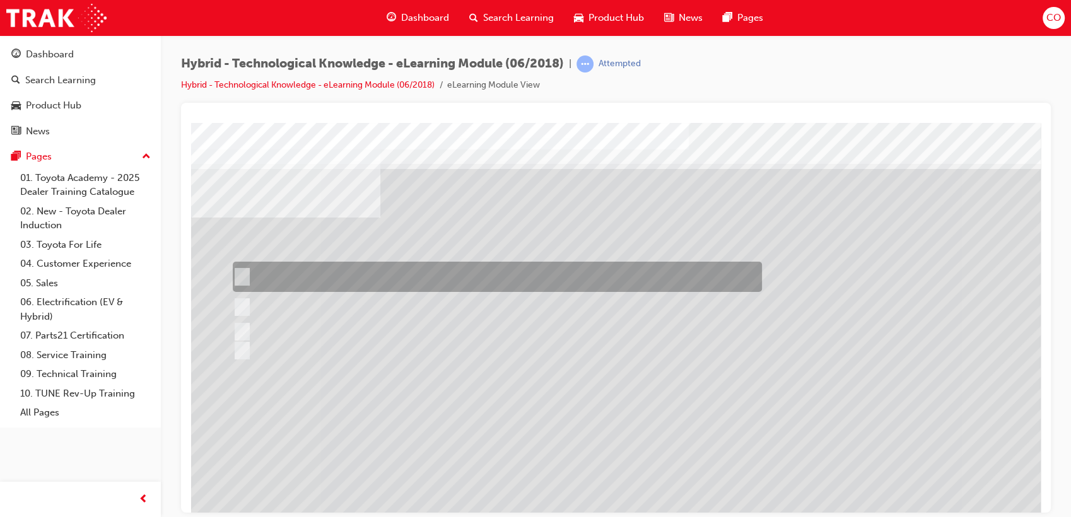
click at [412, 291] on div at bounding box center [494, 277] width 529 height 30
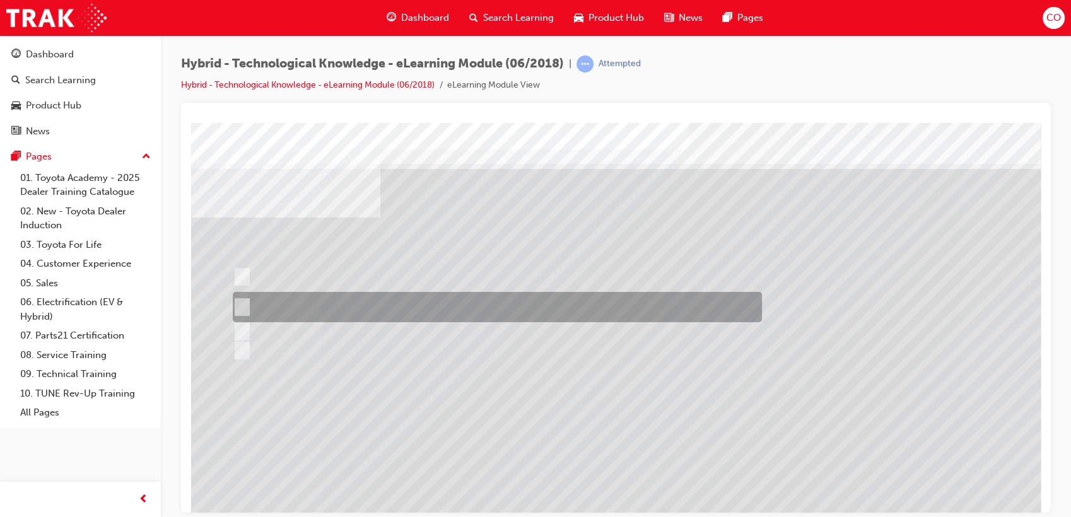
click at [405, 293] on div at bounding box center [494, 307] width 529 height 30
radio input "false"
radio input "true"
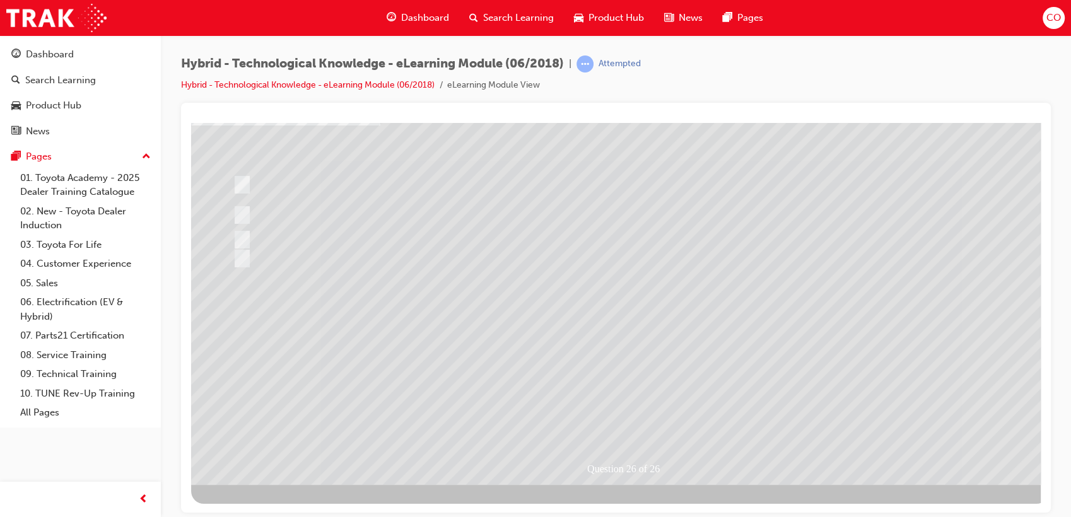
scroll to position [93, 0]
click at [633, 402] on div "Question 26 of 26" at bounding box center [620, 256] width 858 height 454
click at [633, 414] on div at bounding box center [620, 256] width 858 height 454
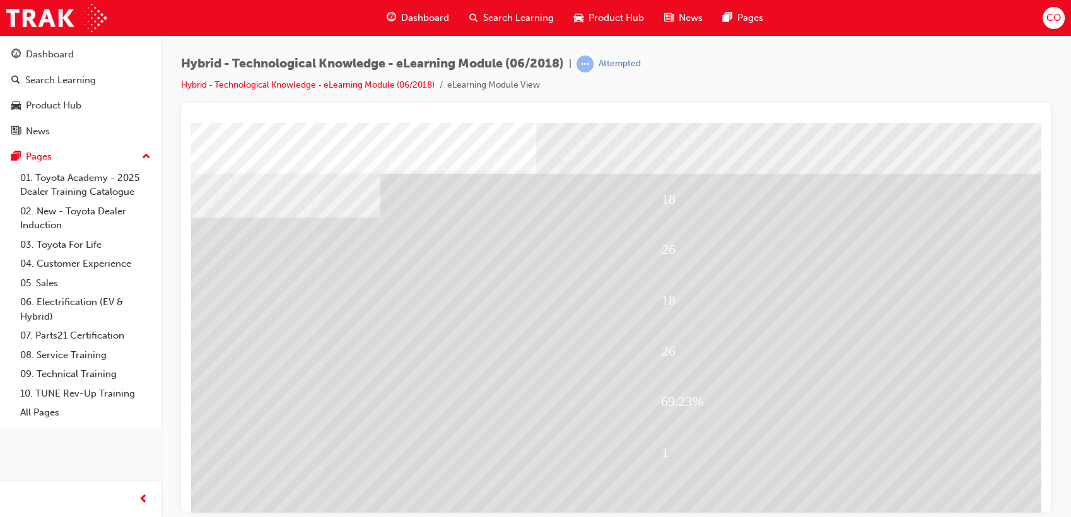
scroll to position [70, 0]
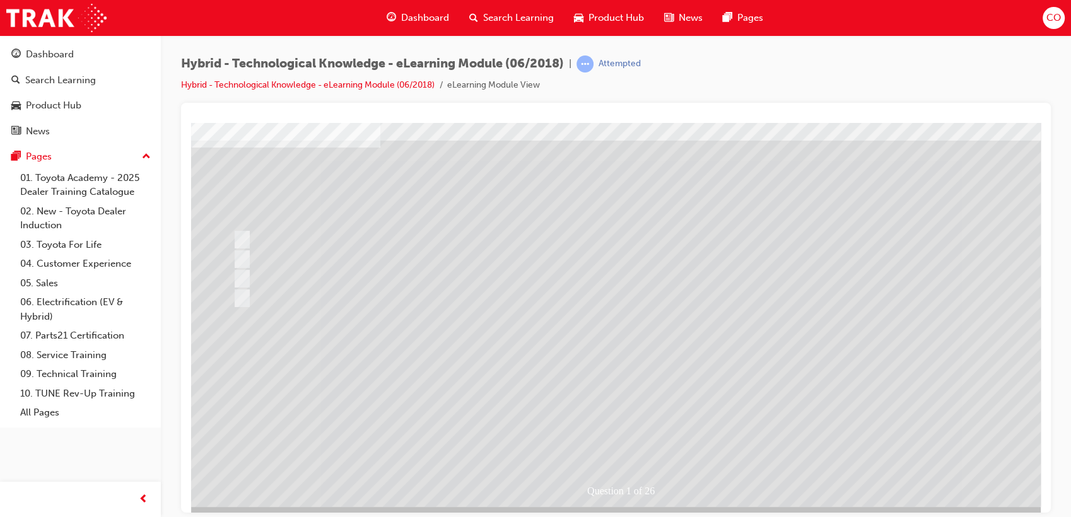
scroll to position [0, 0]
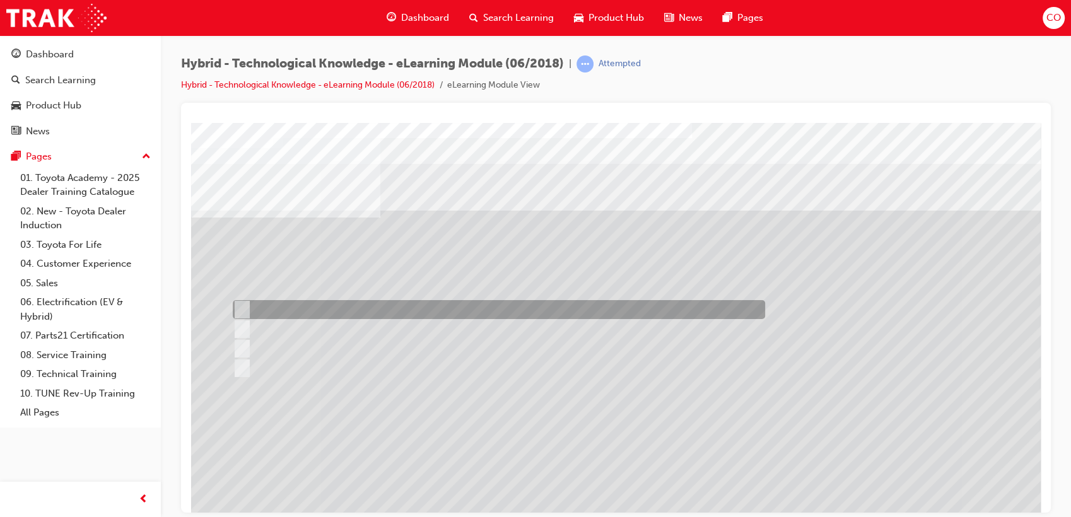
click at [305, 308] on div at bounding box center [496, 309] width 532 height 19
radio input "true"
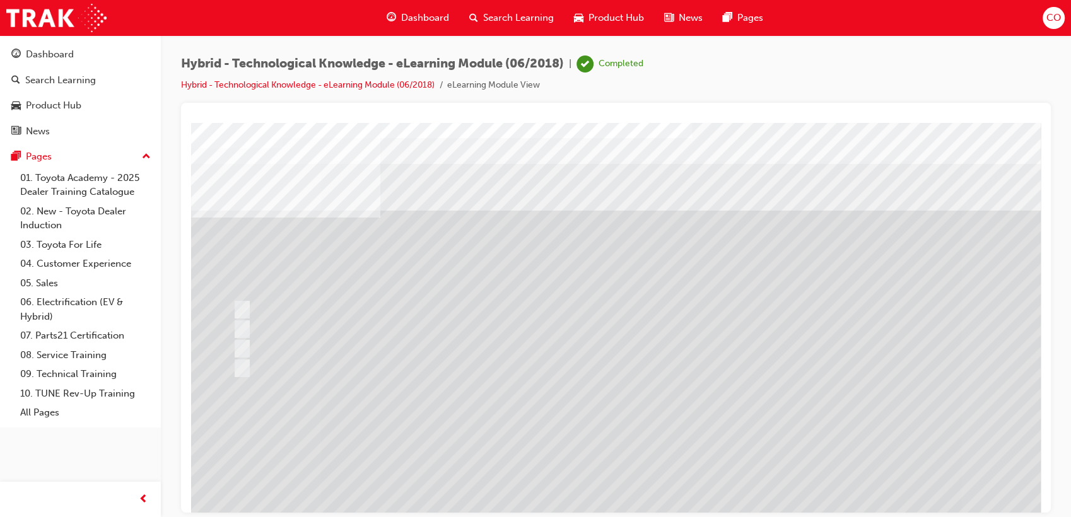
scroll to position [93, 0]
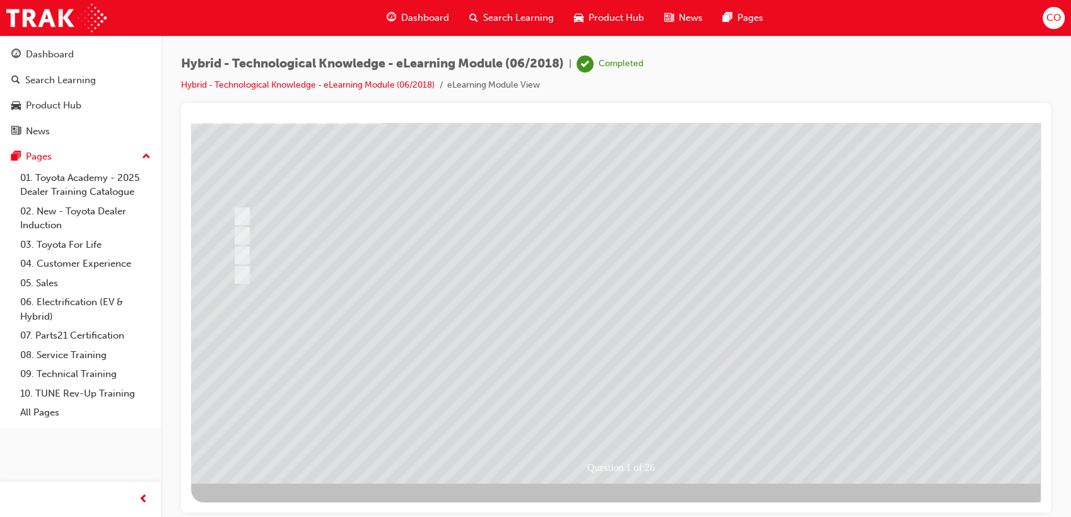
click at [627, 420] on div at bounding box center [620, 256] width 858 height 454
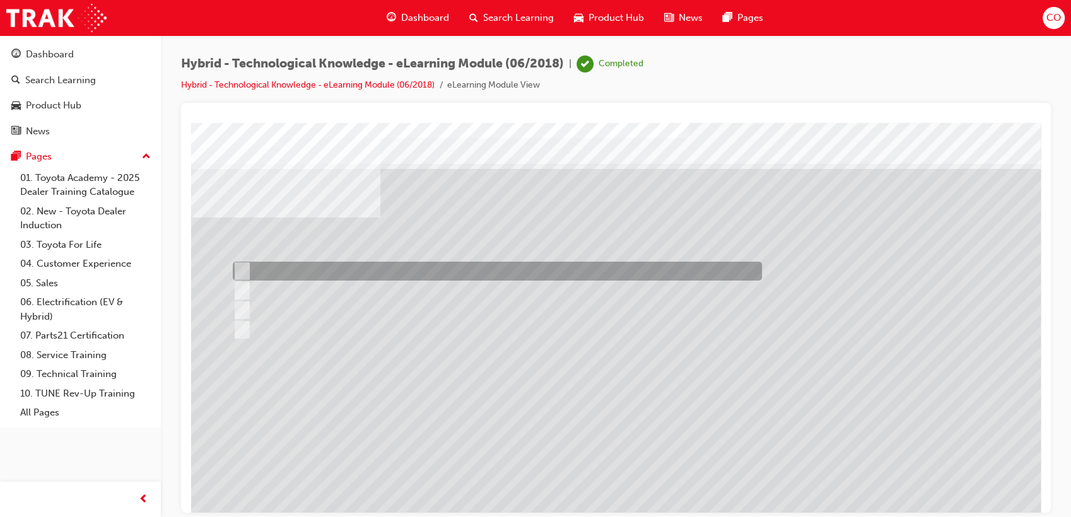
click at [315, 270] on div at bounding box center [494, 271] width 529 height 19
radio input "true"
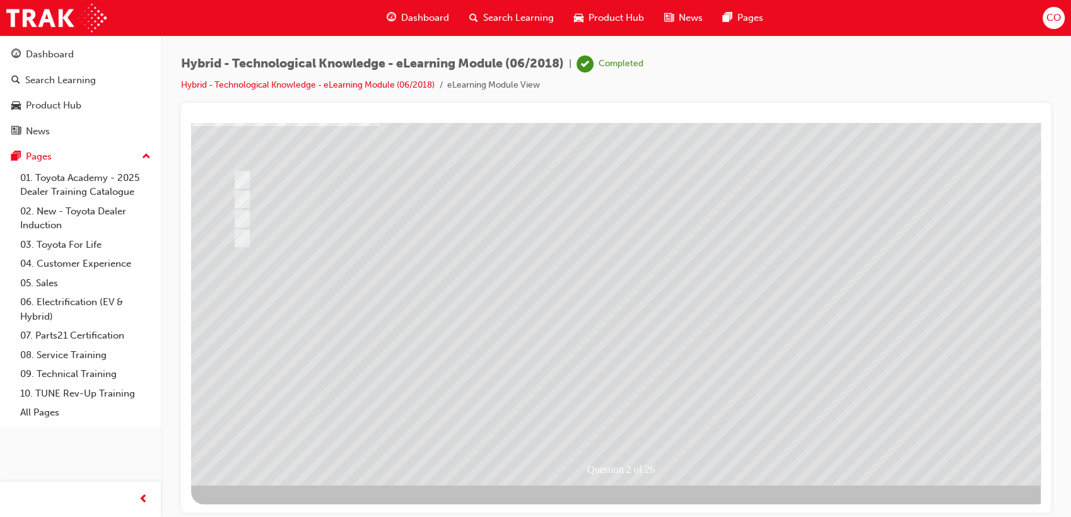
scroll to position [93, 0]
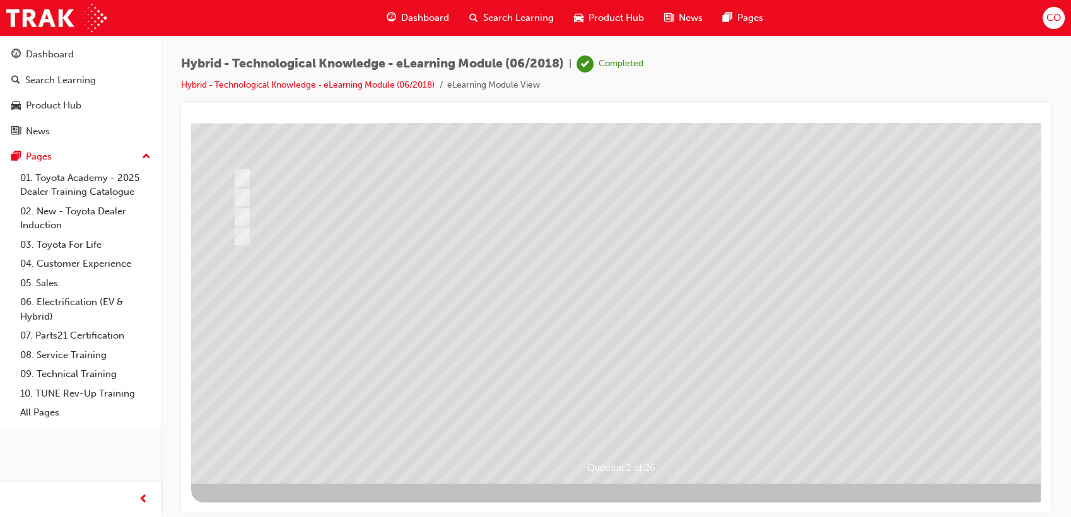
click at [637, 412] on div at bounding box center [620, 256] width 858 height 454
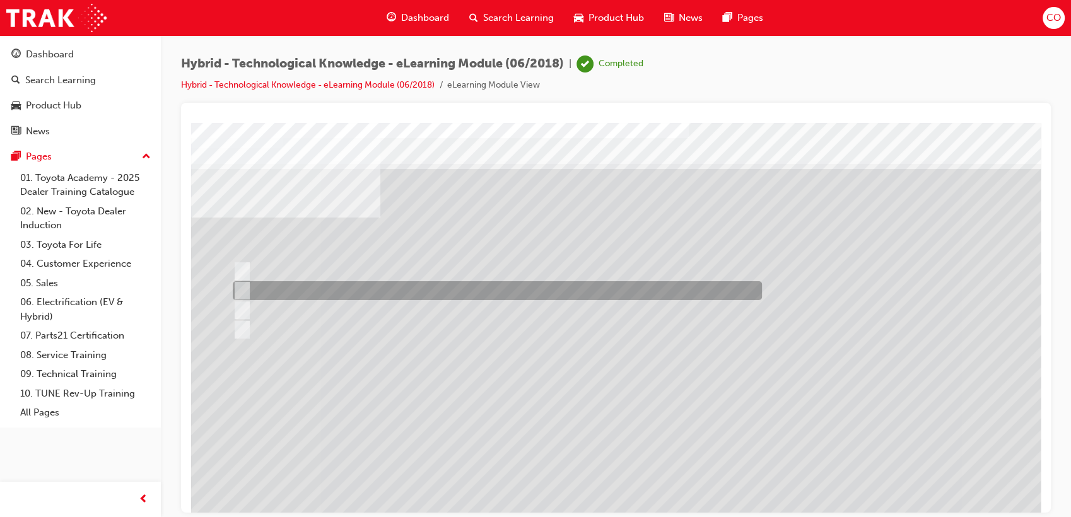
click at [313, 288] on div at bounding box center [494, 290] width 529 height 19
radio input "true"
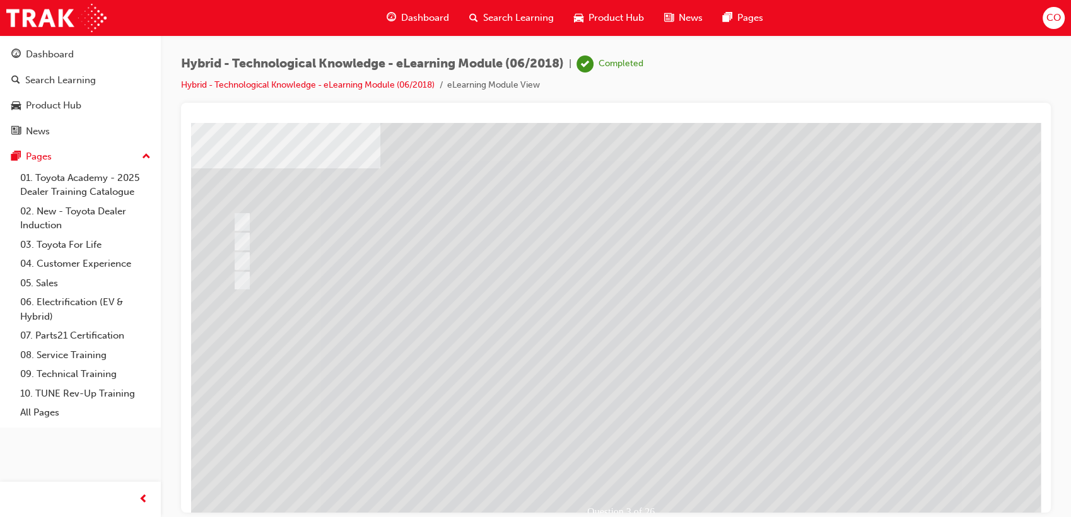
scroll to position [93, 0]
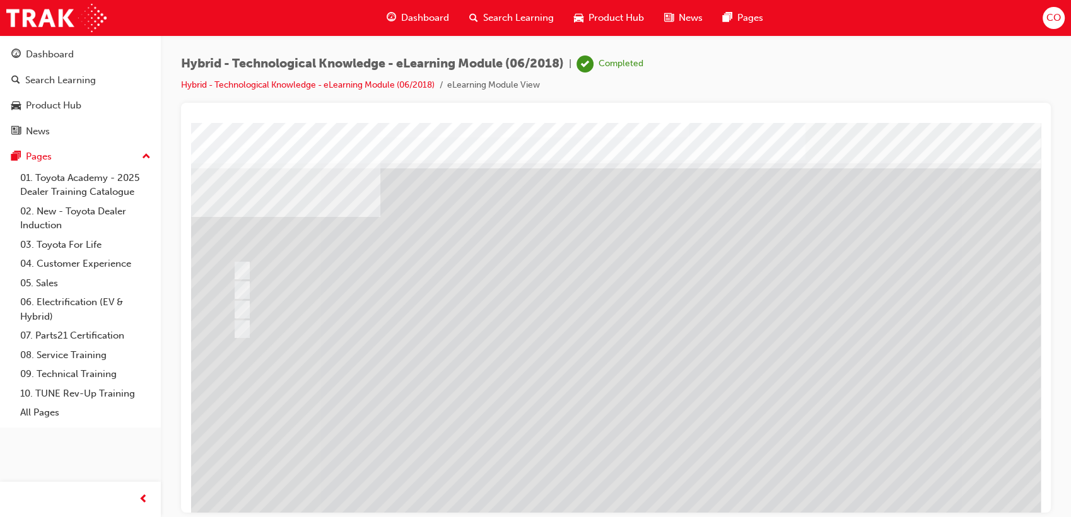
scroll to position [0, 0]
click at [288, 309] on div at bounding box center [620, 349] width 858 height 454
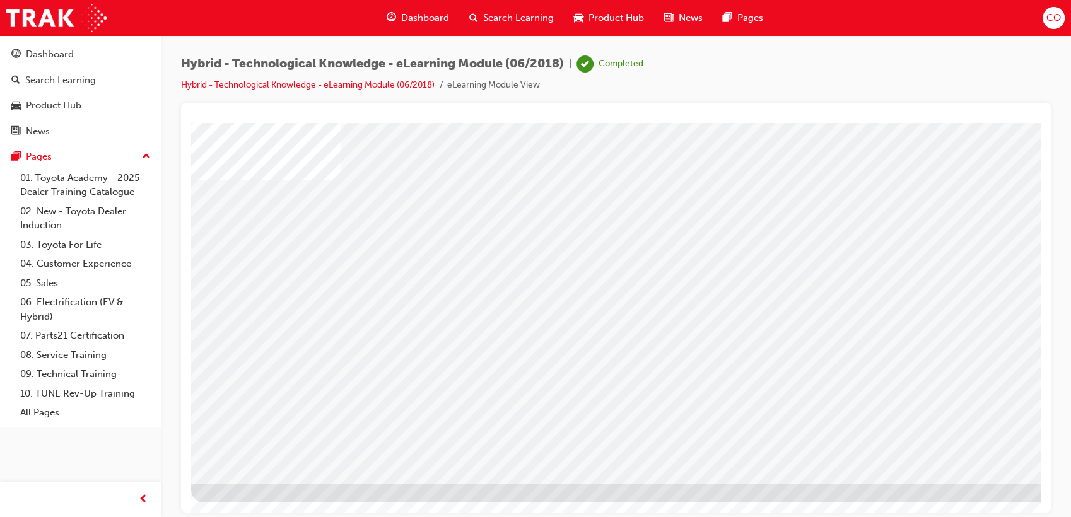
drag, startPoint x: 467, startPoint y: 242, endPoint x: 514, endPoint y: 255, distance: 49.0
click at [489, 250] on div "multistate" at bounding box center [620, 256] width 858 height 454
drag, startPoint x: 703, startPoint y: 267, endPoint x: 761, endPoint y: 266, distance: 58.0
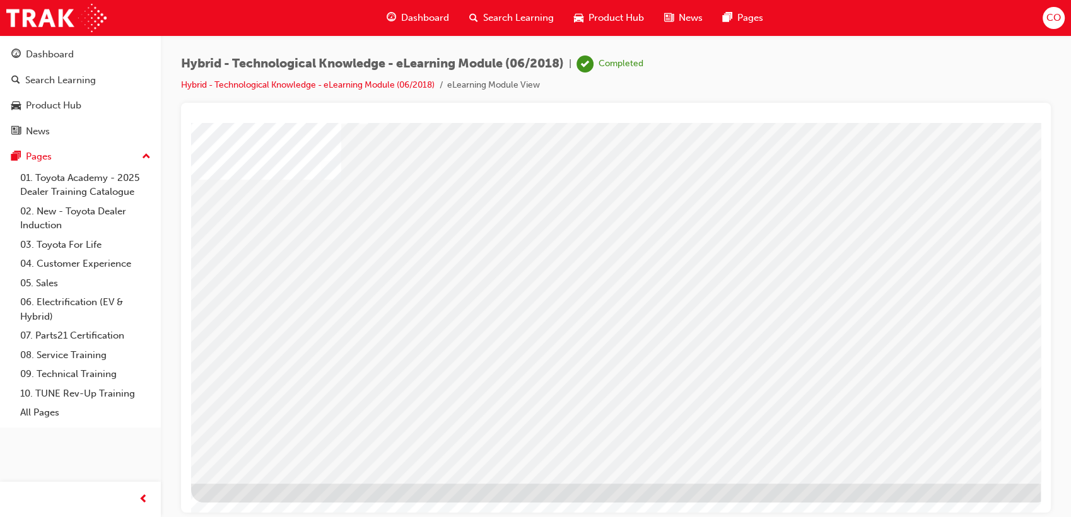
drag, startPoint x: 915, startPoint y: 285, endPoint x: 752, endPoint y: 335, distance: 170.8
click at [430, 13] on span "Dashboard" at bounding box center [425, 18] width 48 height 15
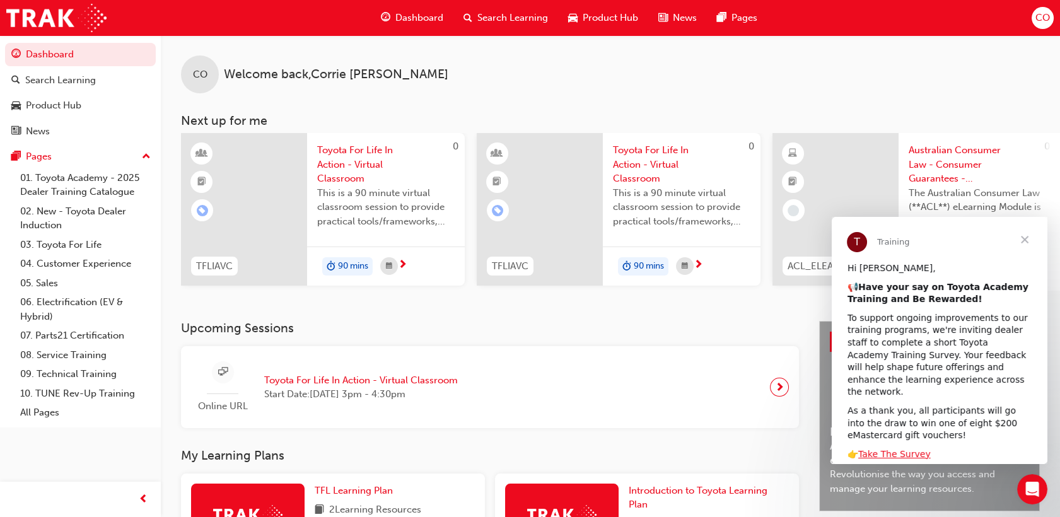
click at [520, 16] on span "Search Learning" at bounding box center [512, 18] width 71 height 15
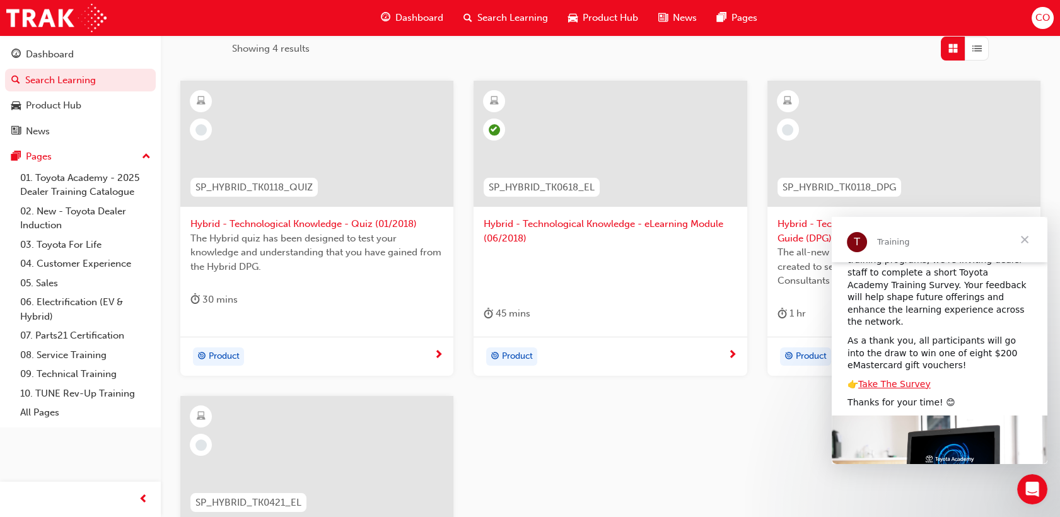
scroll to position [134, 0]
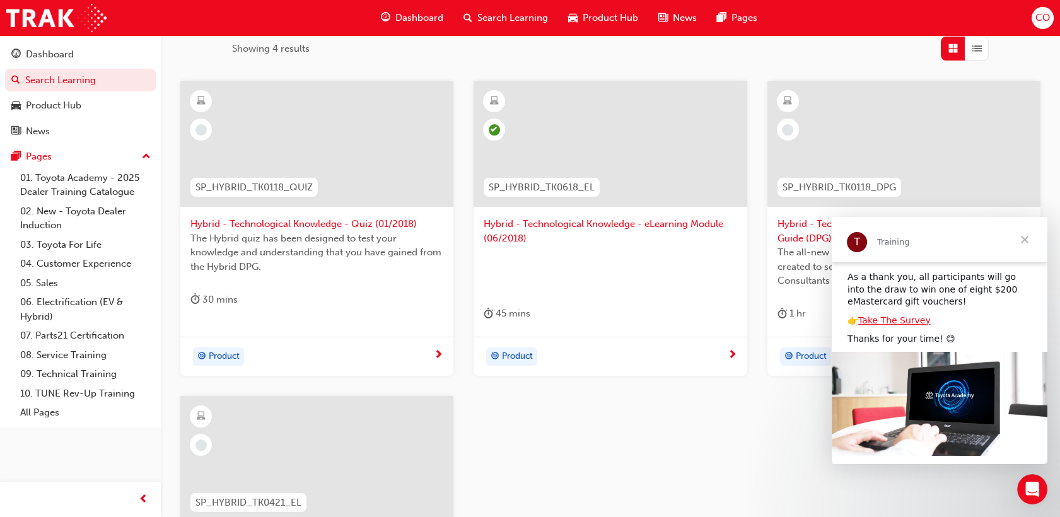
click at [1024, 237] on span "Close" at bounding box center [1024, 239] width 45 height 45
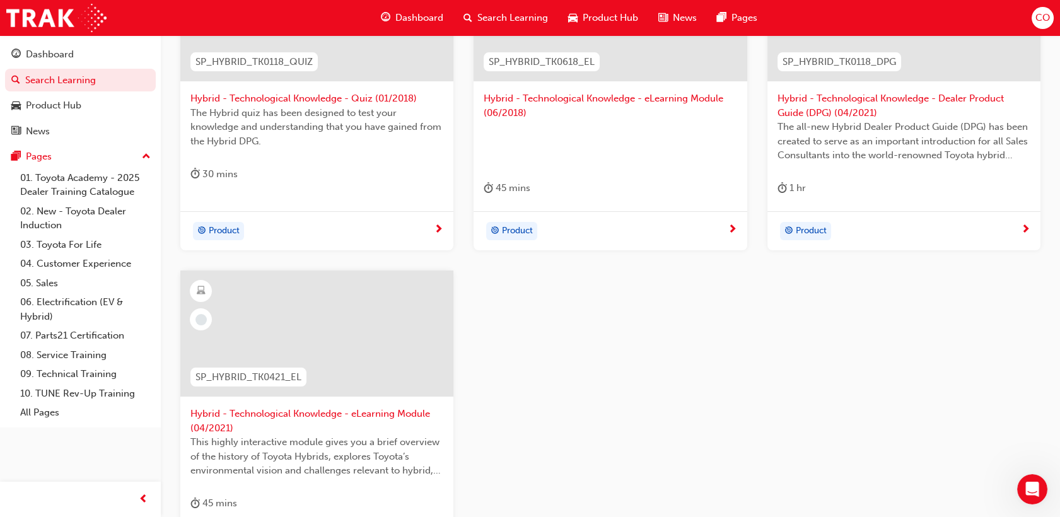
scroll to position [420, 0]
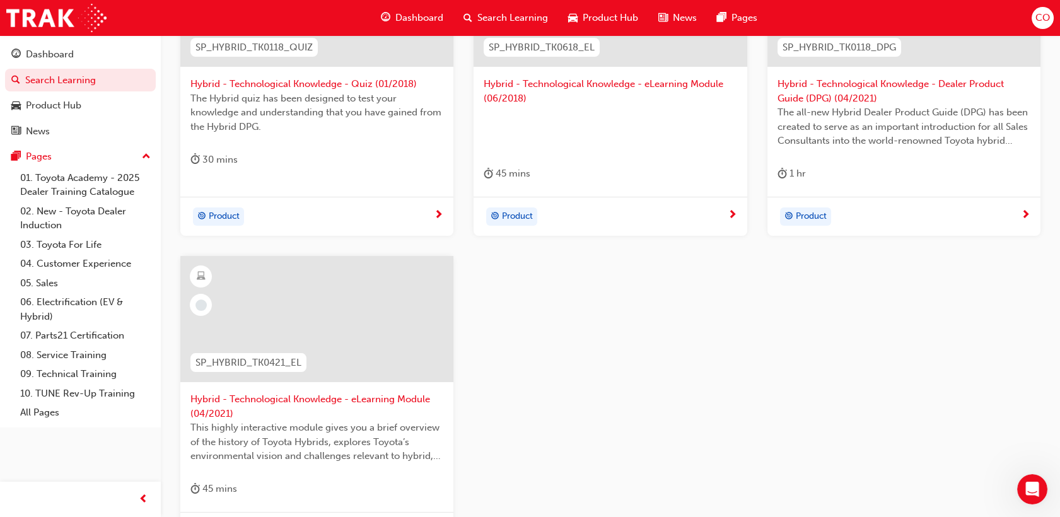
click at [240, 292] on div at bounding box center [316, 319] width 273 height 126
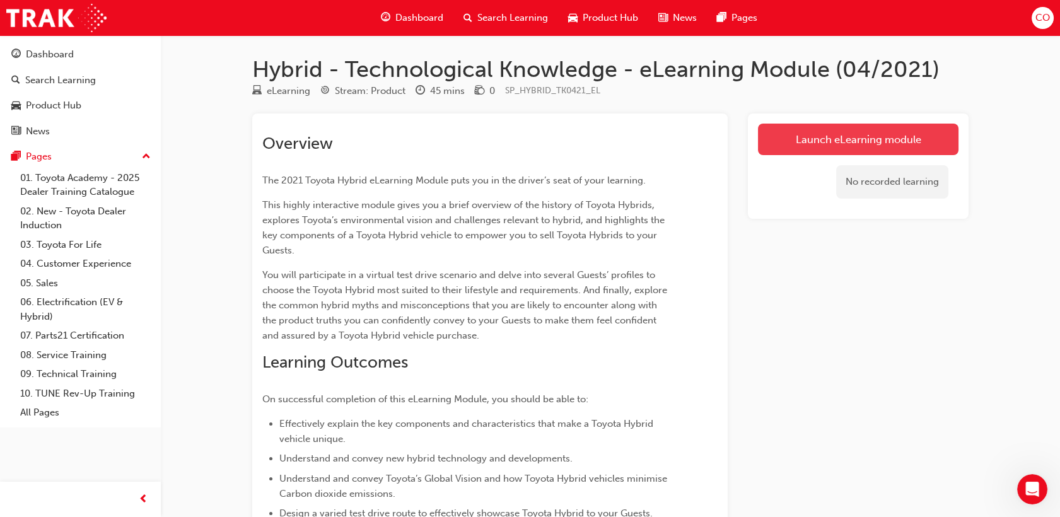
click at [789, 141] on link "Launch eLearning module" at bounding box center [858, 140] width 201 height 32
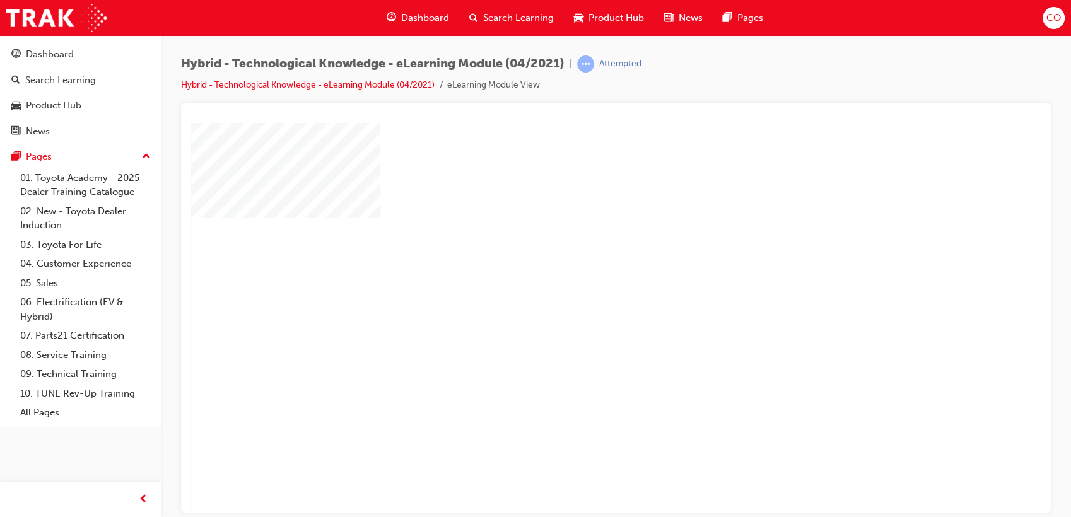
click at [580, 281] on div "play" at bounding box center [580, 281] width 0 height 0
